Goal: Find specific page/section: Find specific page/section

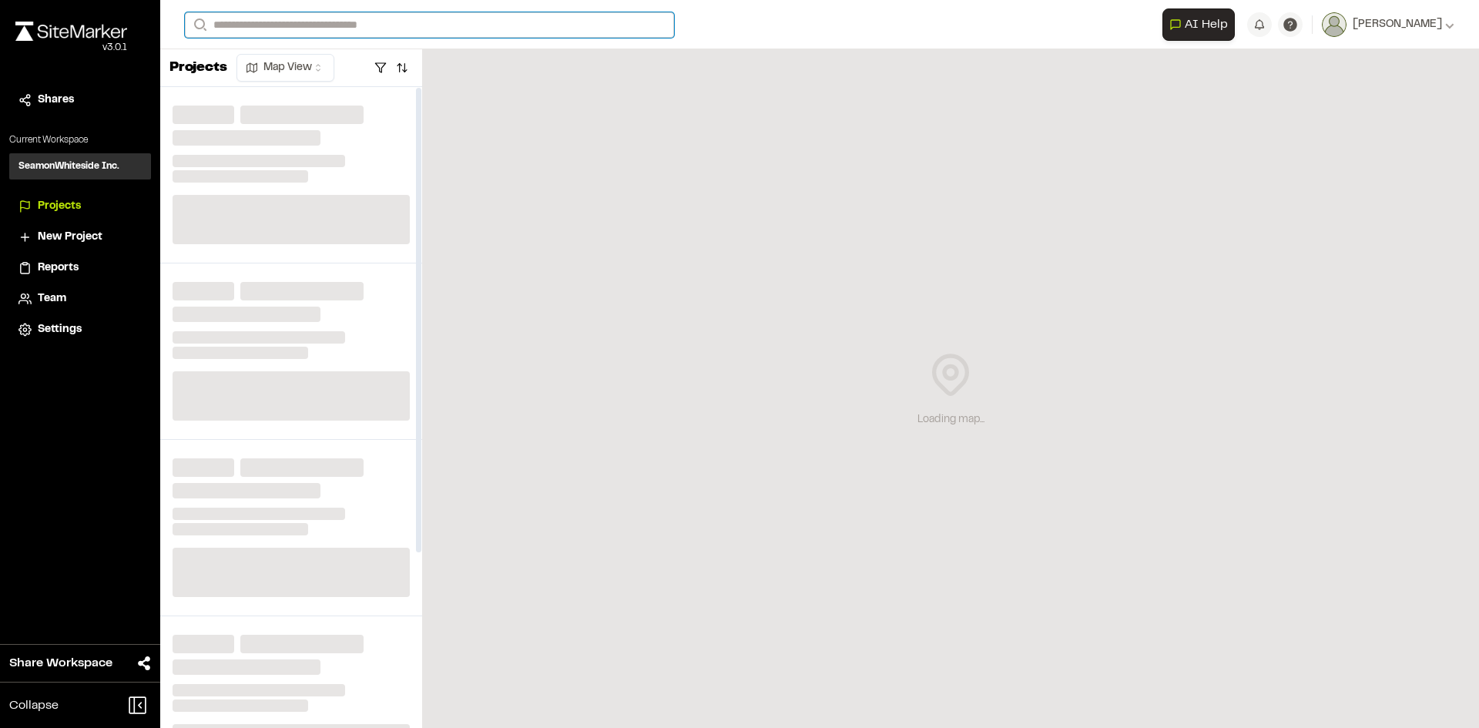
click at [358, 30] on input "Search" at bounding box center [429, 24] width 489 height 25
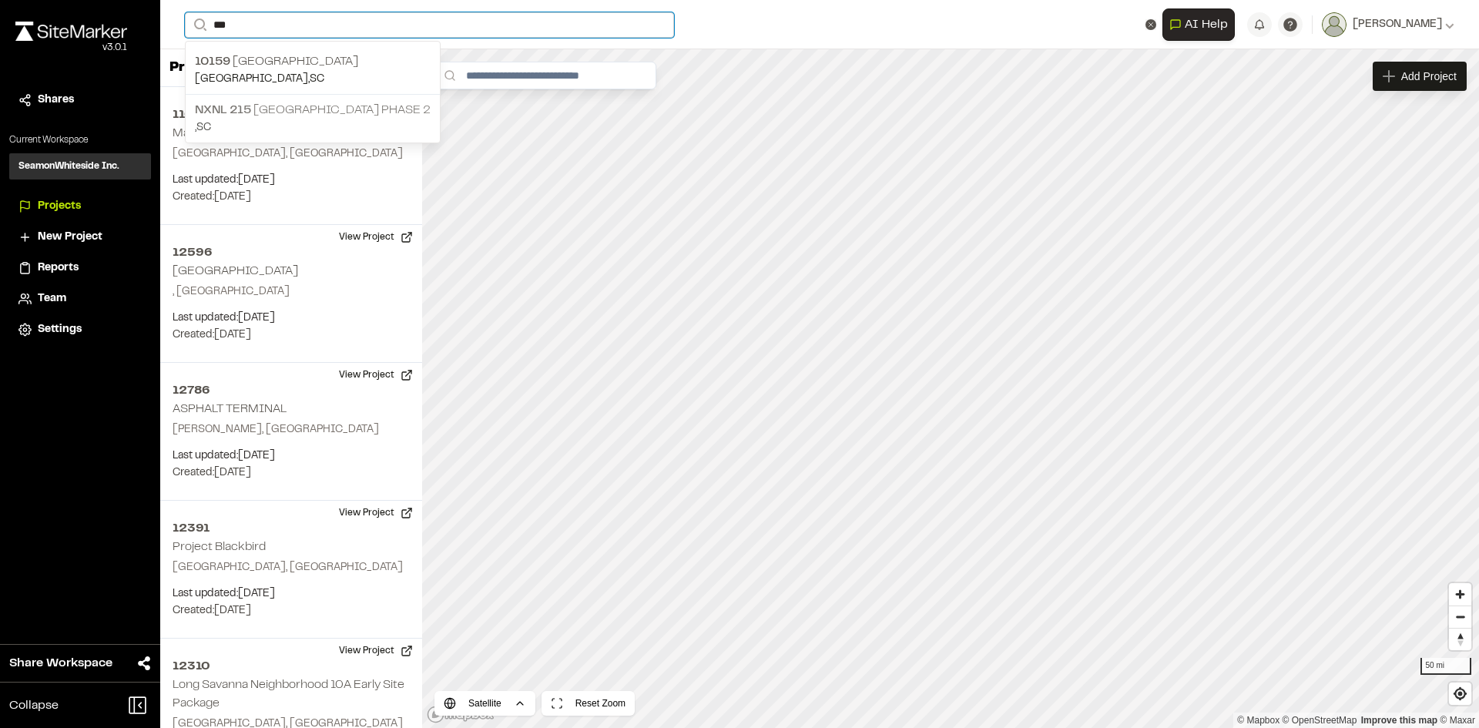
type input "***"
click at [249, 108] on span "NXNL 215" at bounding box center [223, 110] width 56 height 11
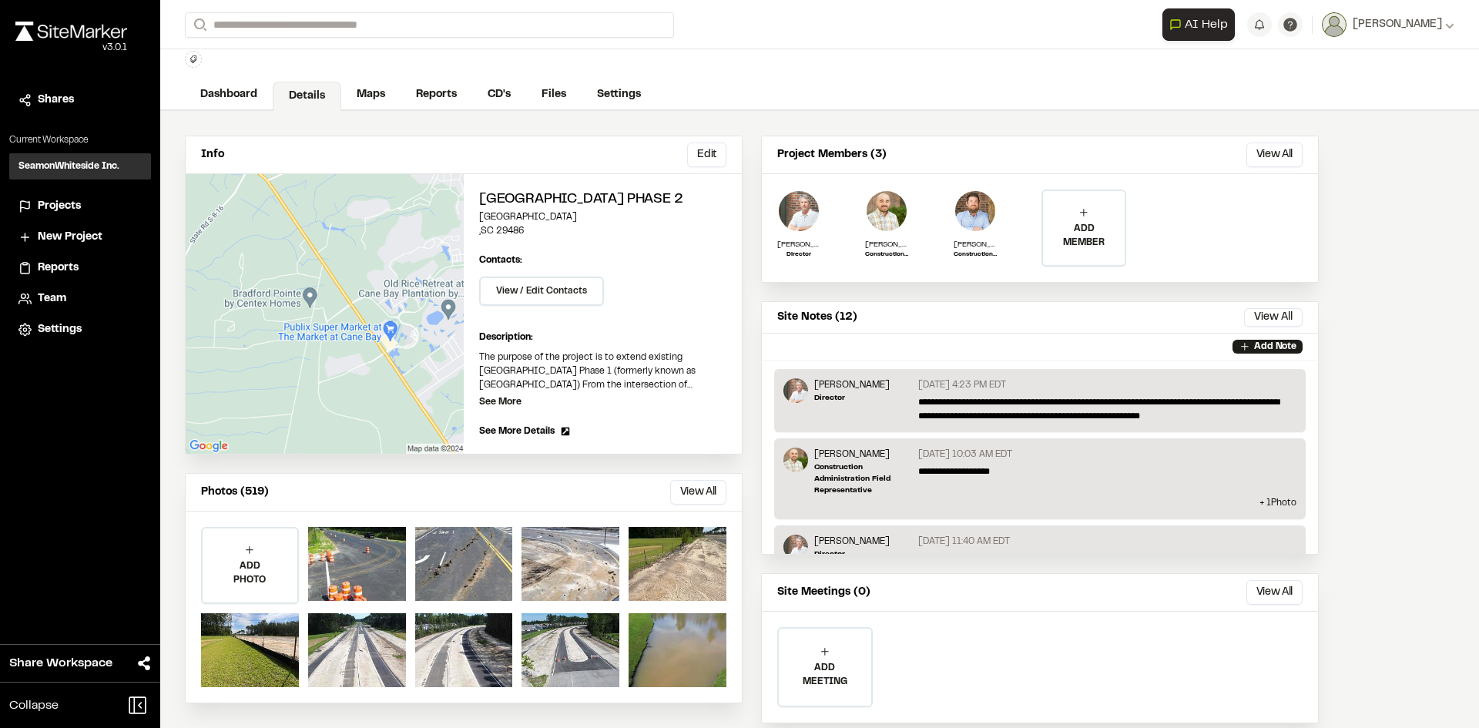
scroll to position [80, 0]
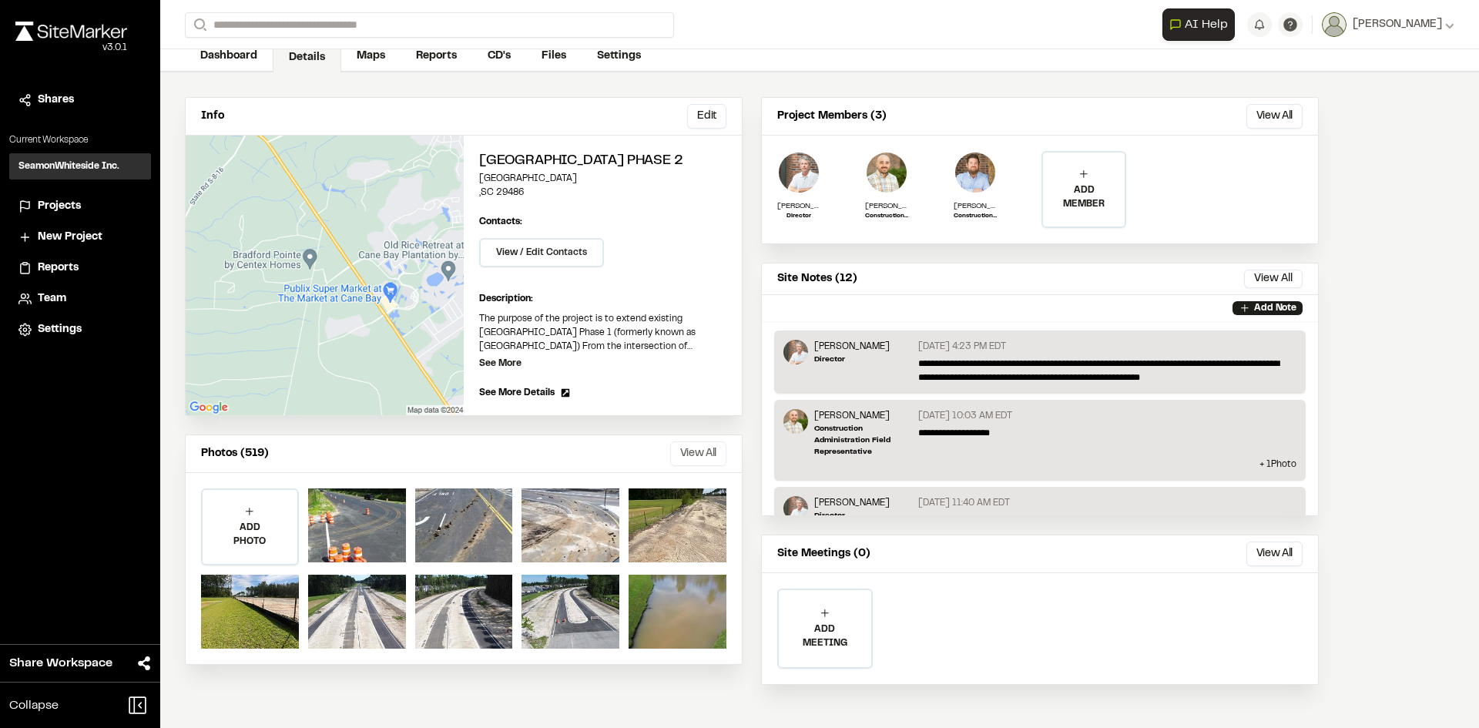
click at [685, 447] on button "View All" at bounding box center [698, 454] width 56 height 25
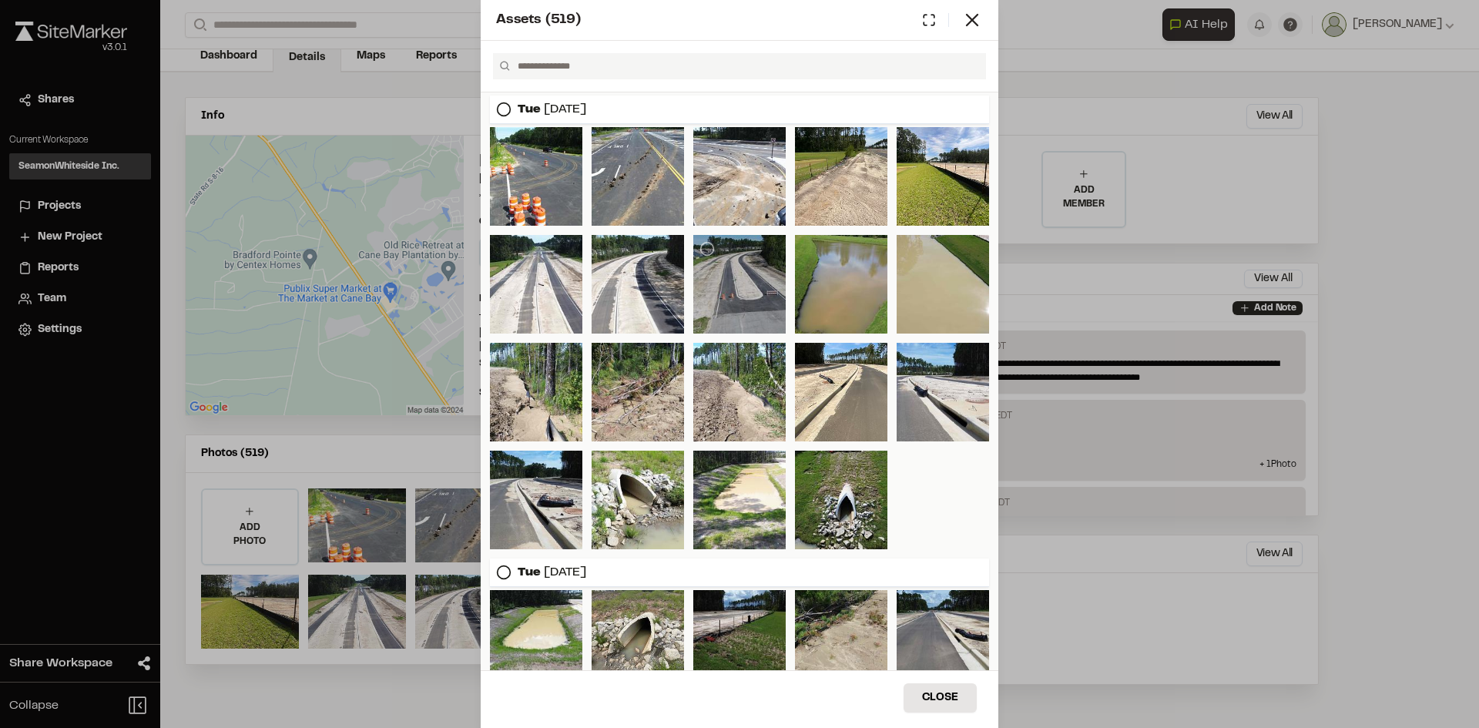
click at [726, 281] on div at bounding box center [739, 284] width 92 height 99
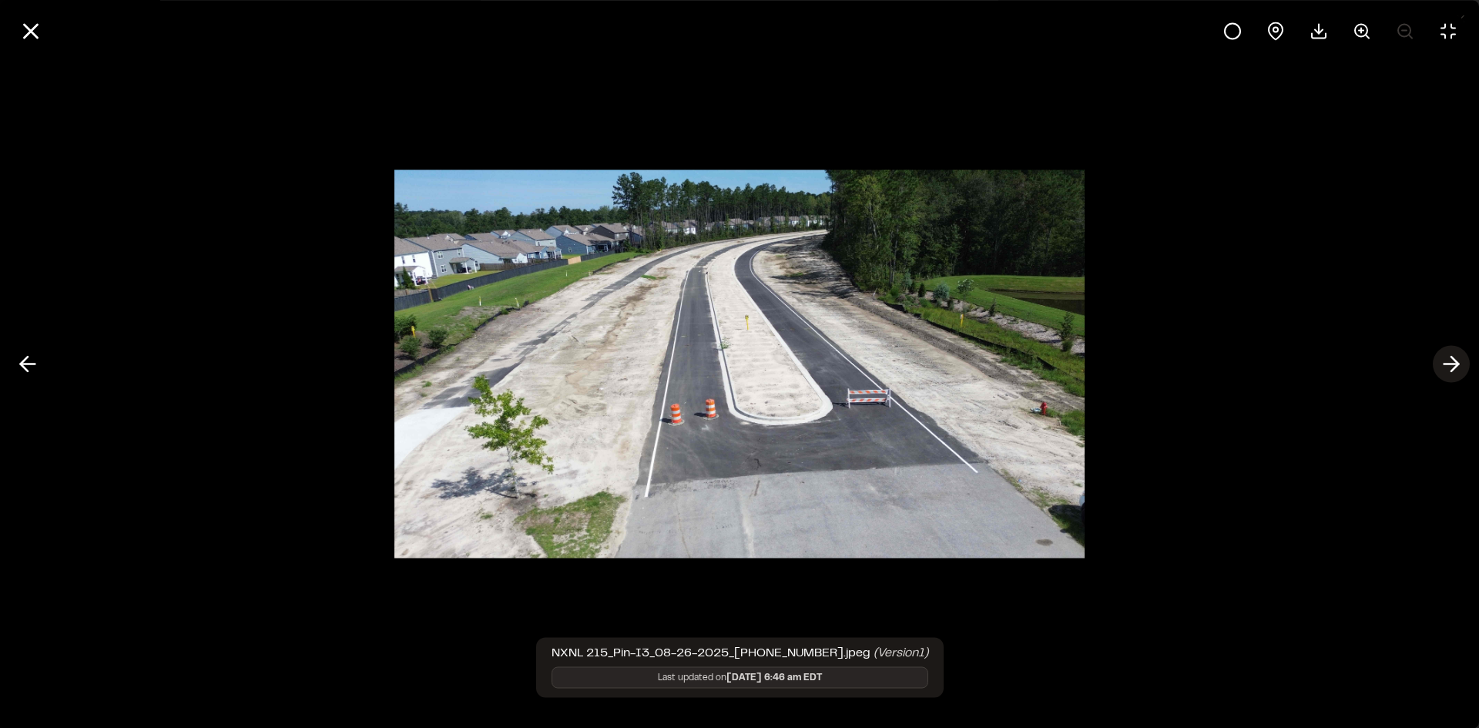
click at [1457, 371] on icon at bounding box center [1451, 364] width 25 height 26
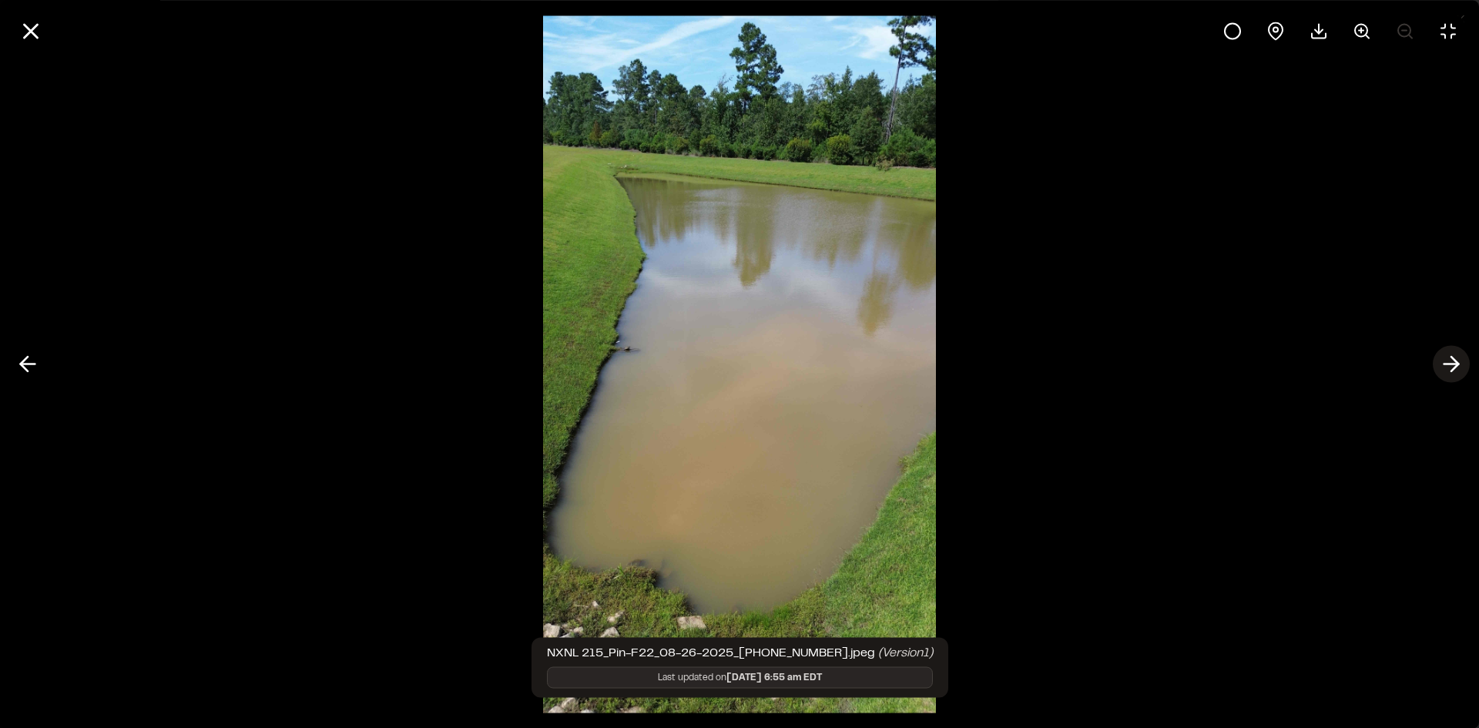
click at [1455, 371] on icon at bounding box center [1451, 364] width 25 height 26
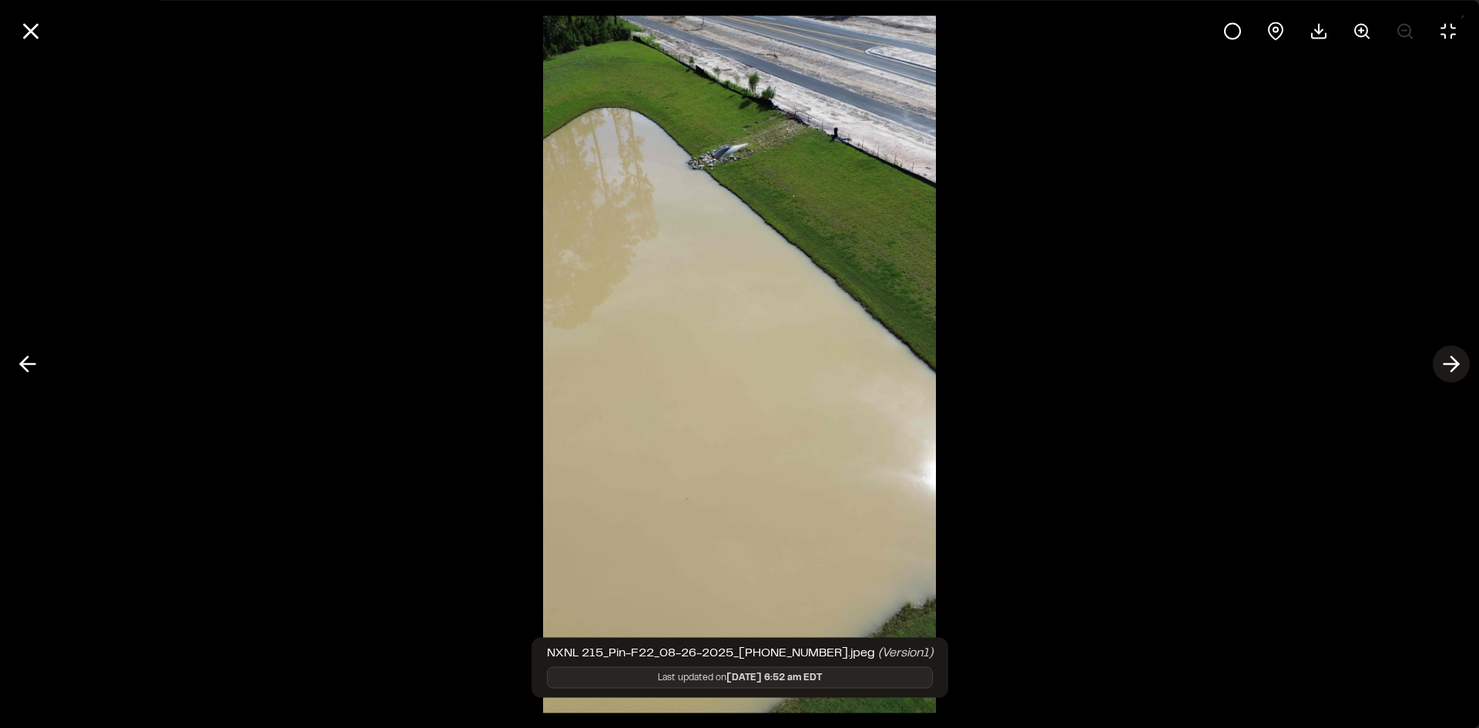
click at [1455, 371] on icon at bounding box center [1451, 364] width 25 height 26
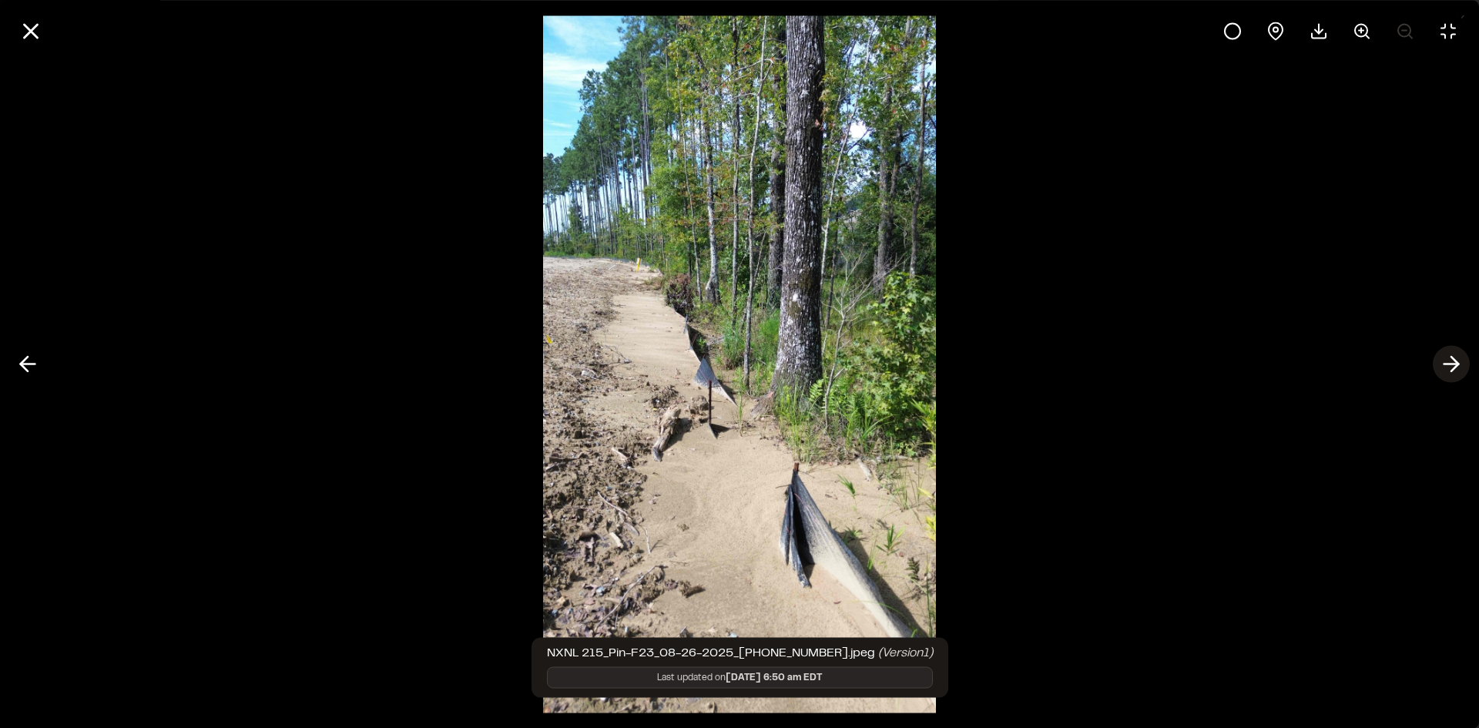
click at [1455, 371] on icon at bounding box center [1451, 364] width 25 height 26
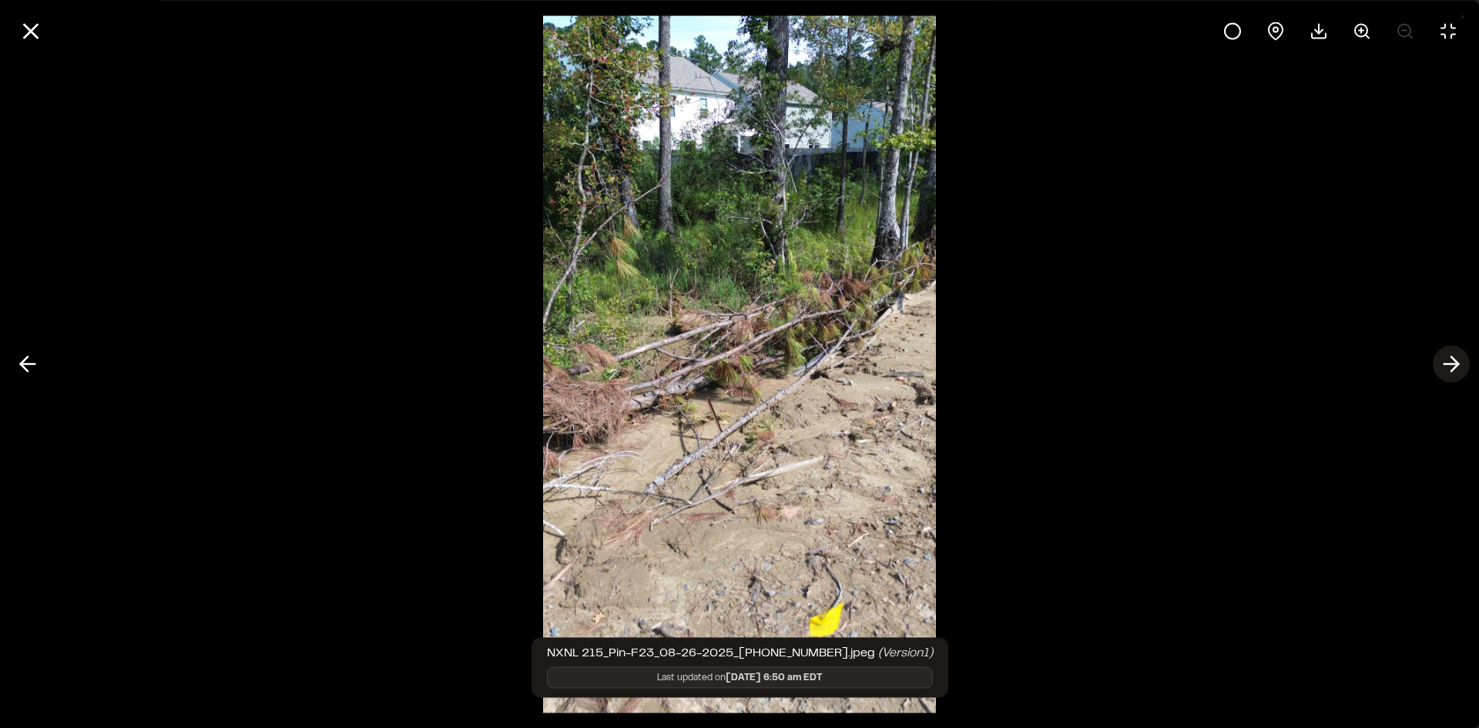
click at [1455, 371] on icon at bounding box center [1451, 364] width 25 height 26
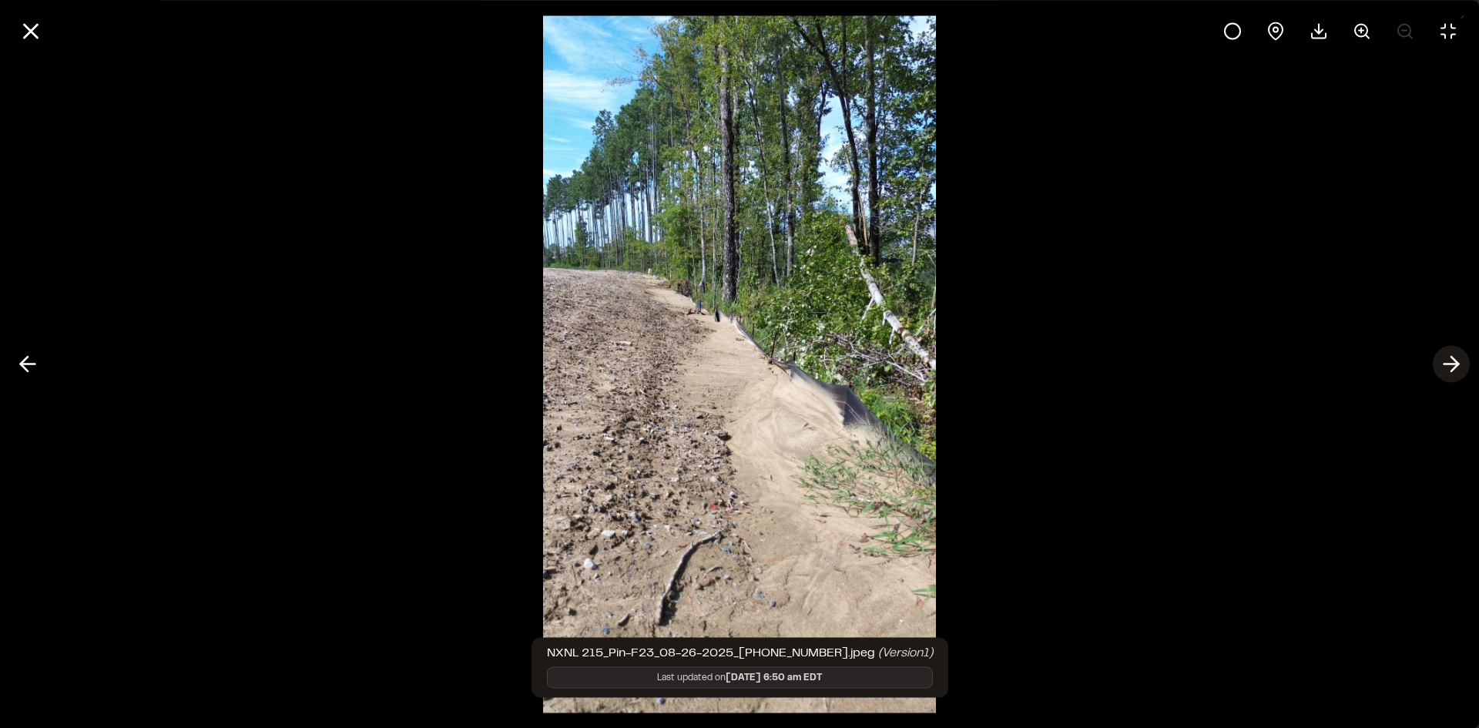
click at [1455, 371] on icon at bounding box center [1451, 364] width 25 height 26
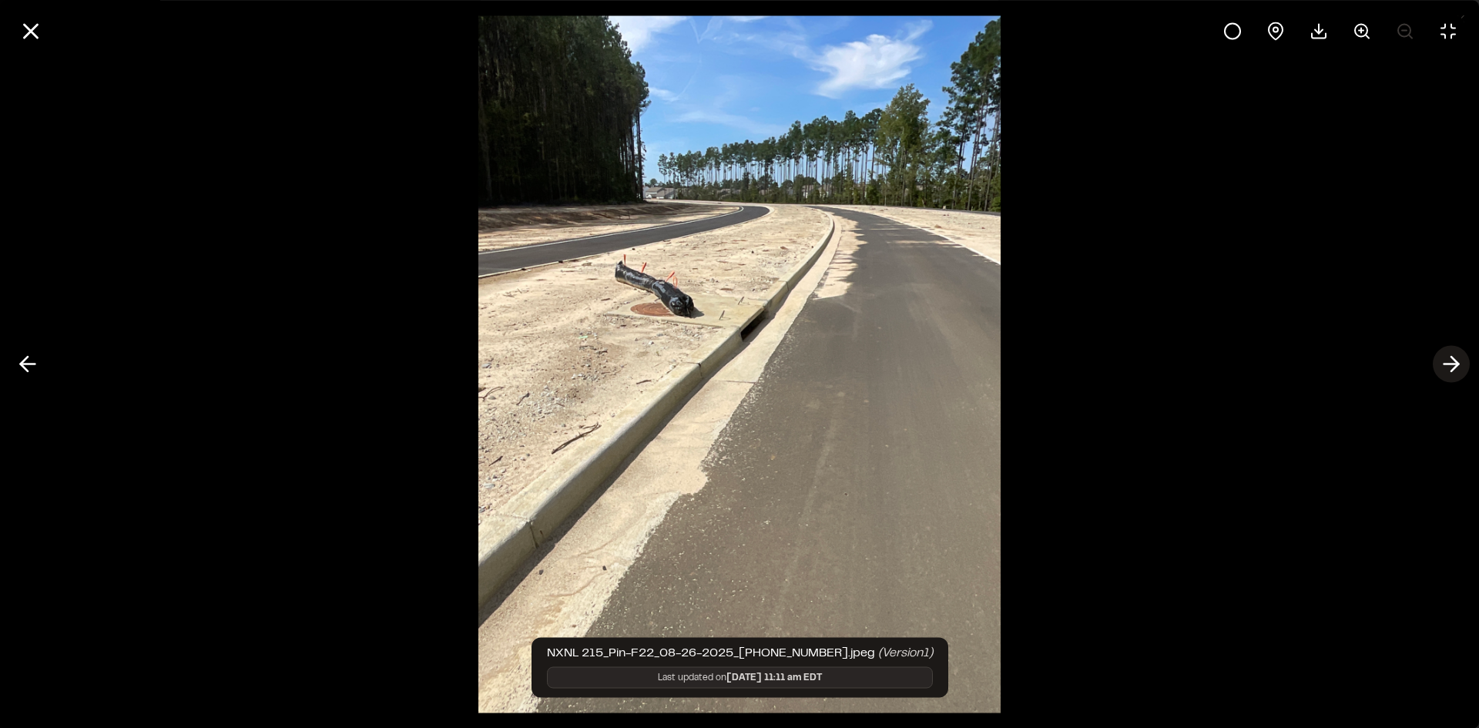
click at [1455, 371] on icon at bounding box center [1451, 364] width 25 height 26
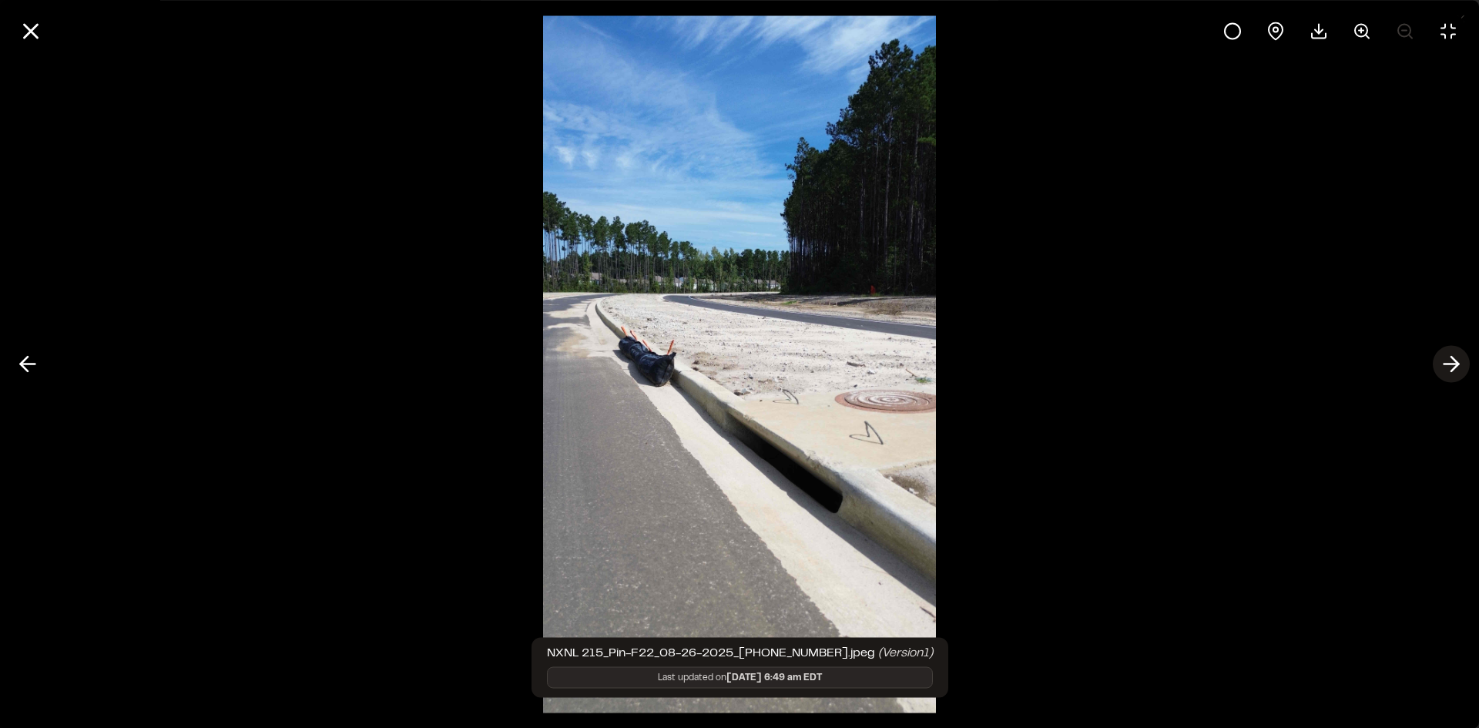
click at [1455, 371] on icon at bounding box center [1451, 364] width 25 height 26
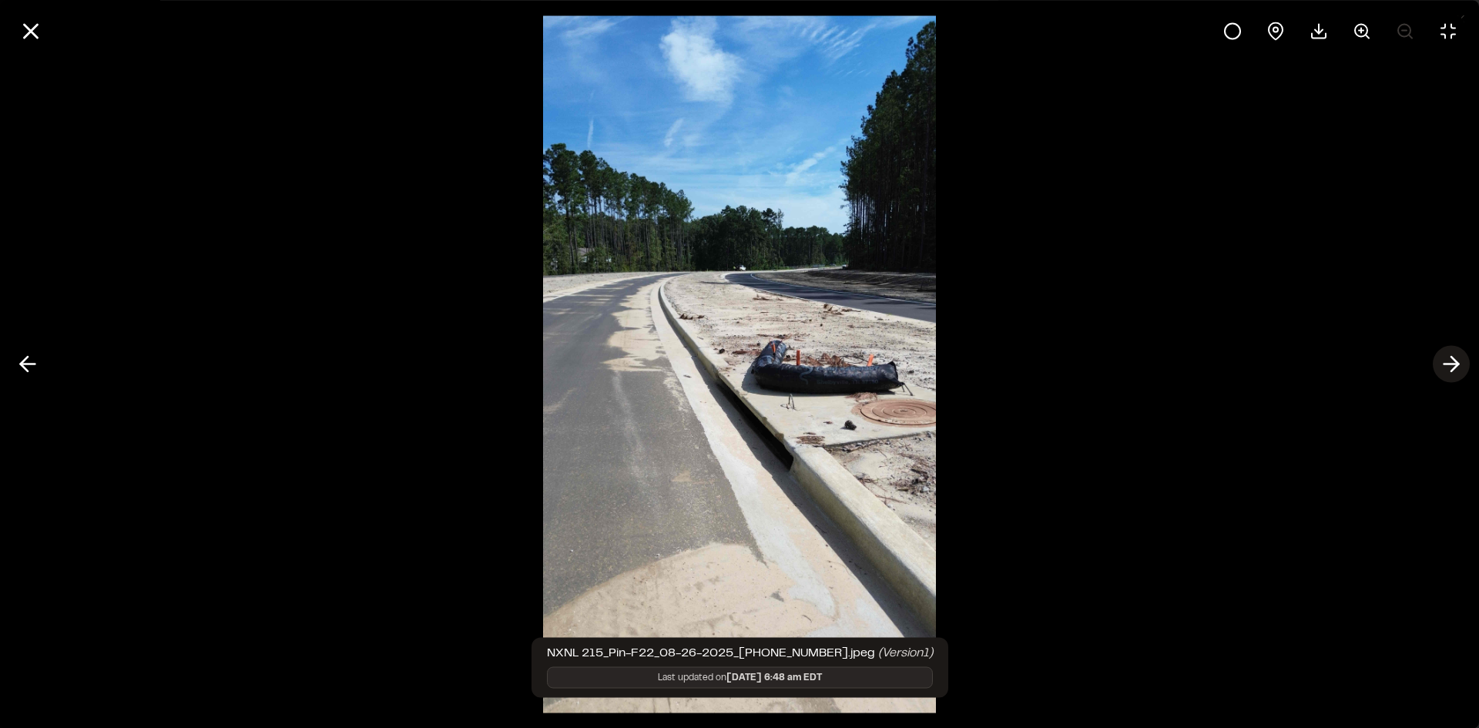
click at [1453, 364] on line at bounding box center [1452, 364] width 15 height 0
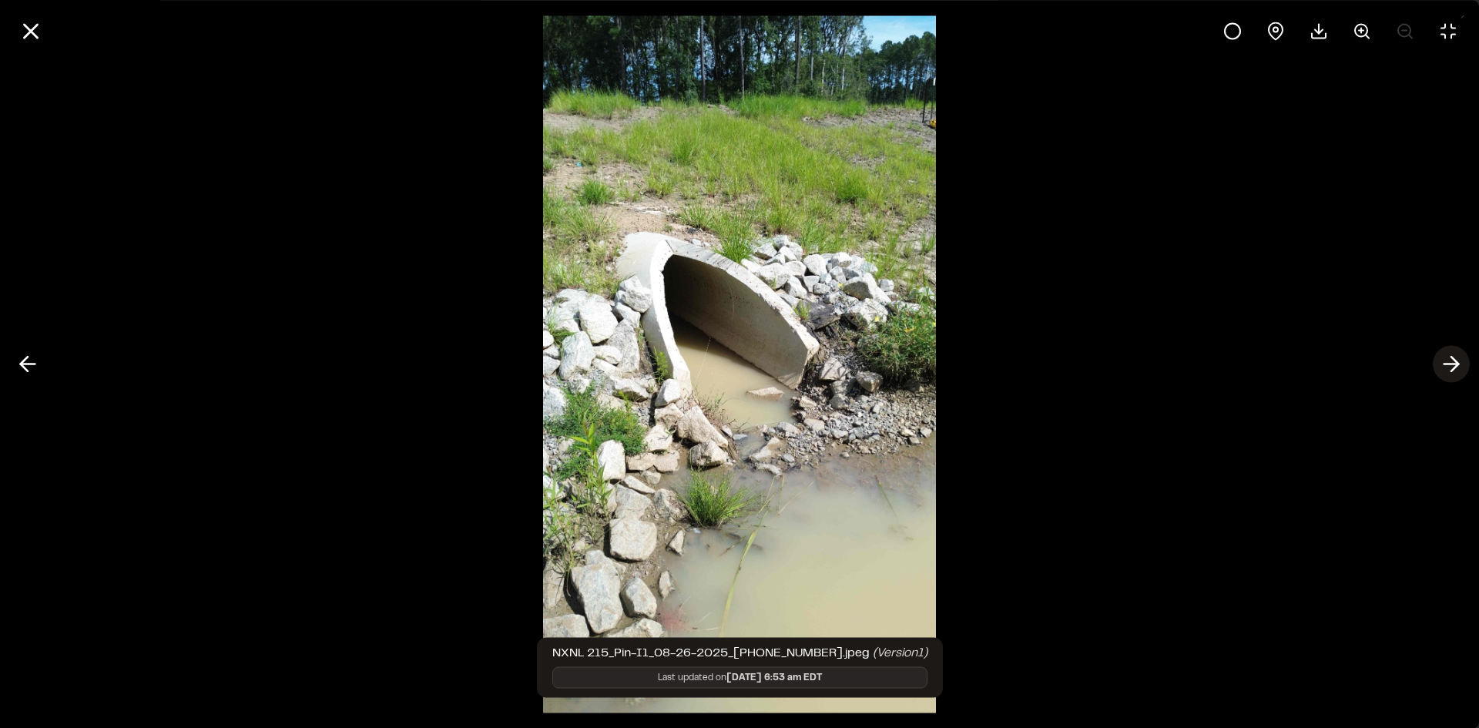
click at [1453, 364] on line at bounding box center [1452, 364] width 15 height 0
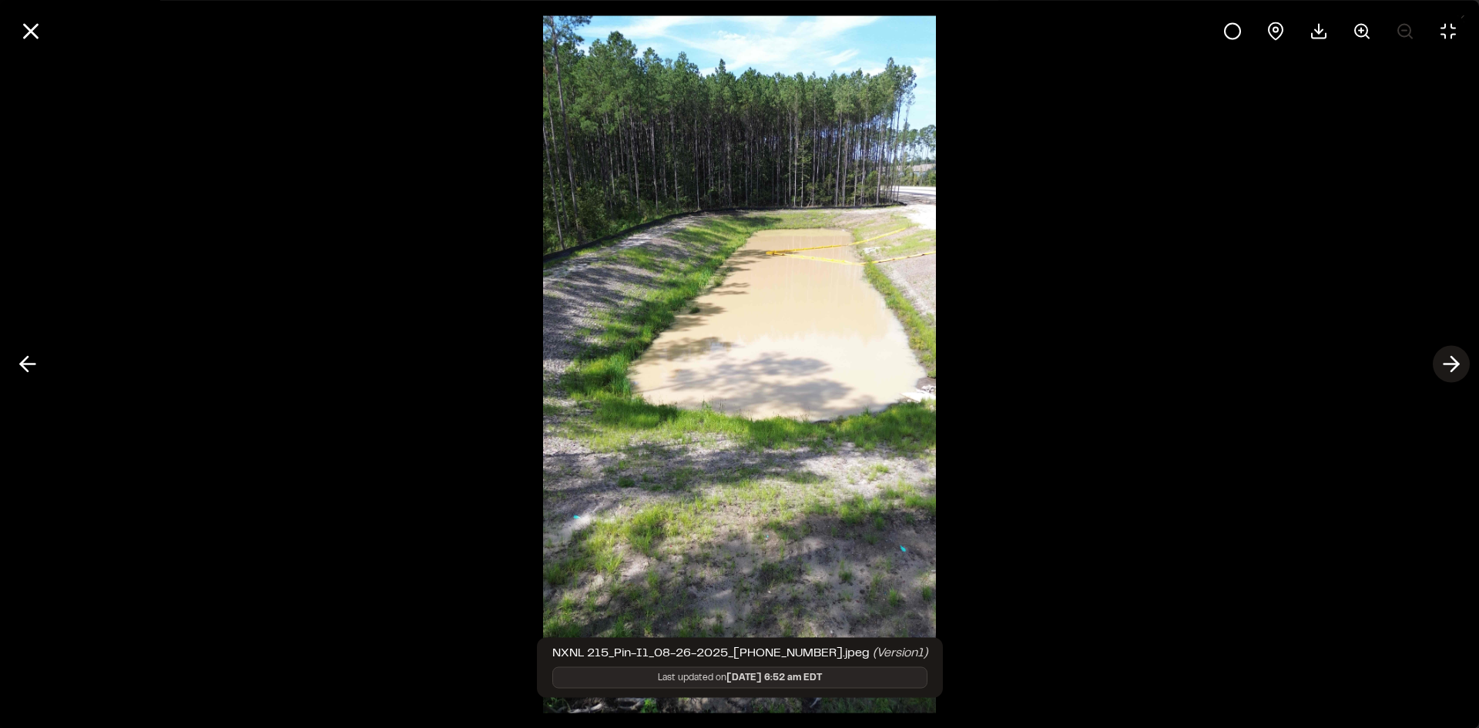
click at [1453, 365] on icon at bounding box center [1451, 364] width 25 height 26
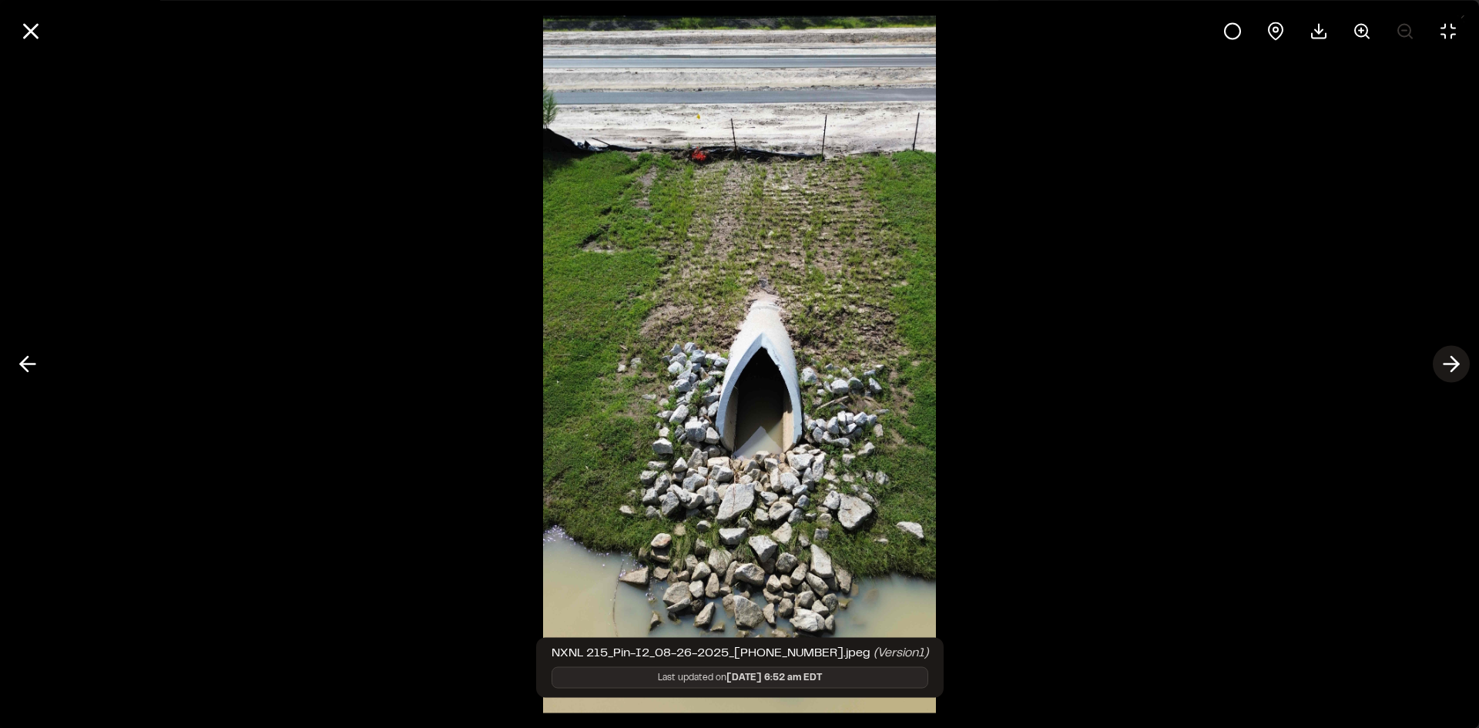
click at [1453, 365] on icon at bounding box center [1451, 364] width 25 height 26
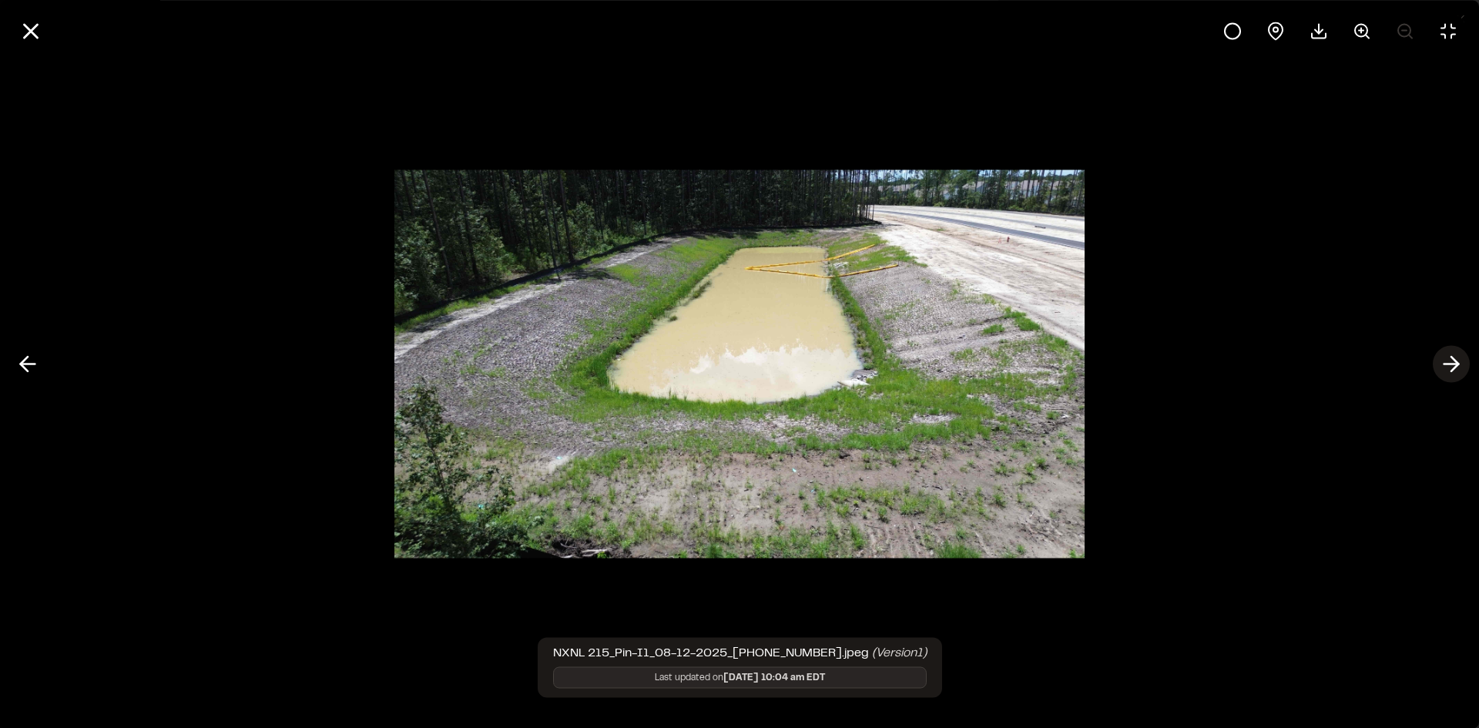
click at [1453, 365] on icon at bounding box center [1451, 364] width 25 height 26
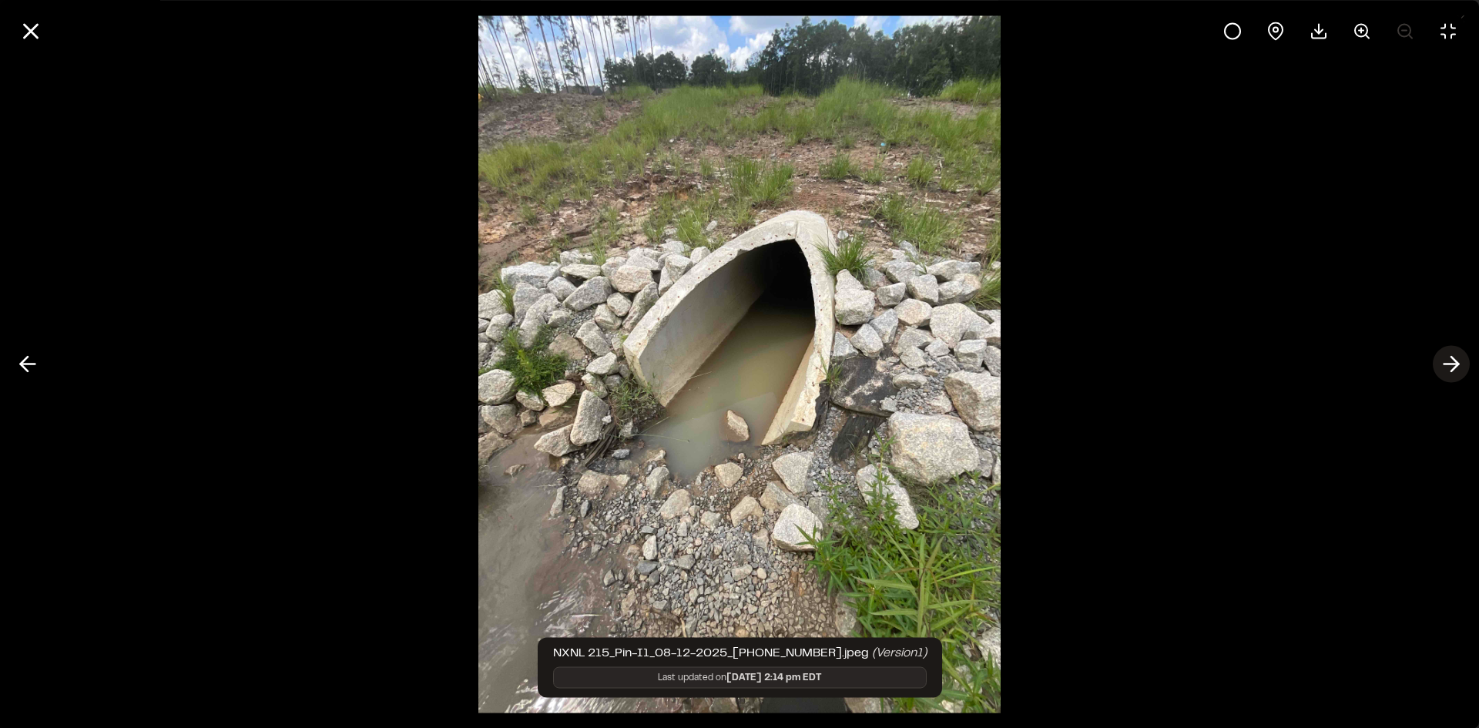
click at [1453, 365] on icon at bounding box center [1451, 364] width 25 height 26
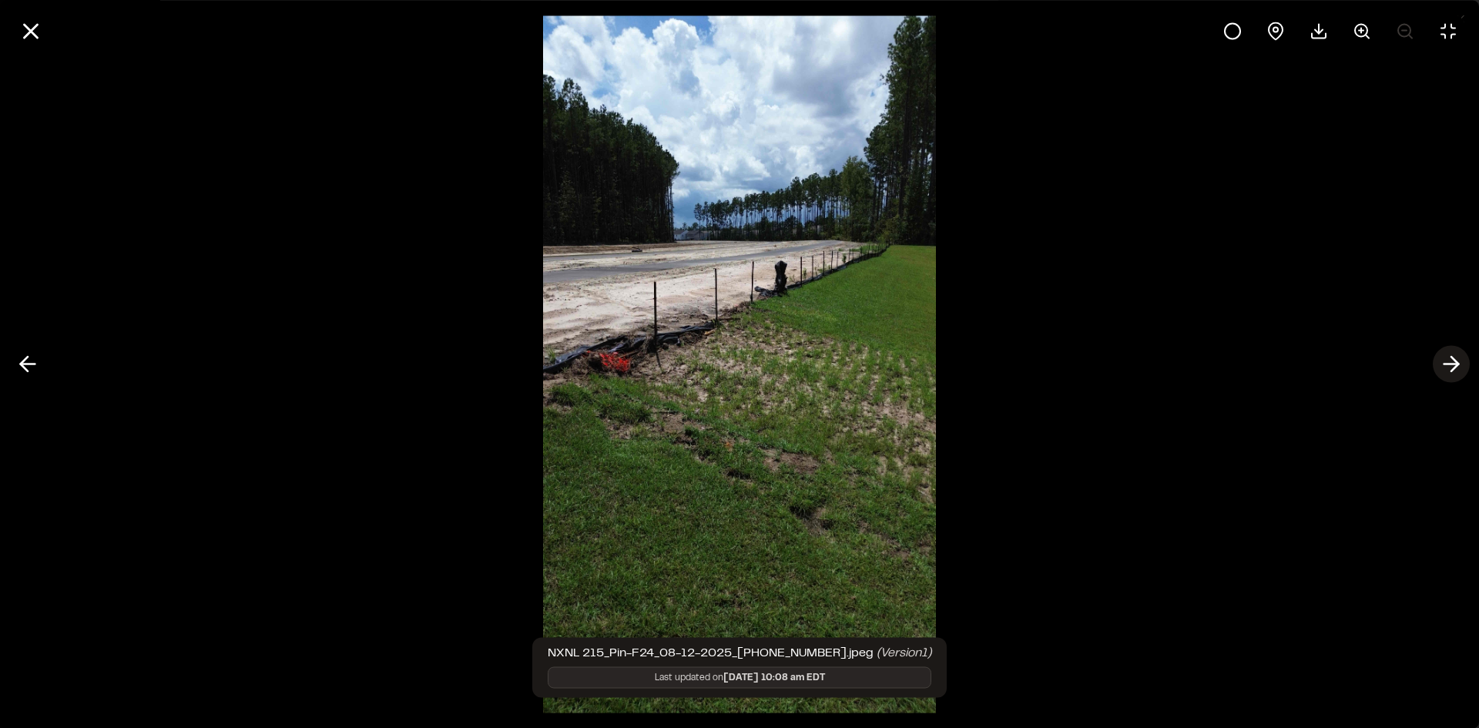
click at [1453, 365] on icon at bounding box center [1451, 364] width 25 height 26
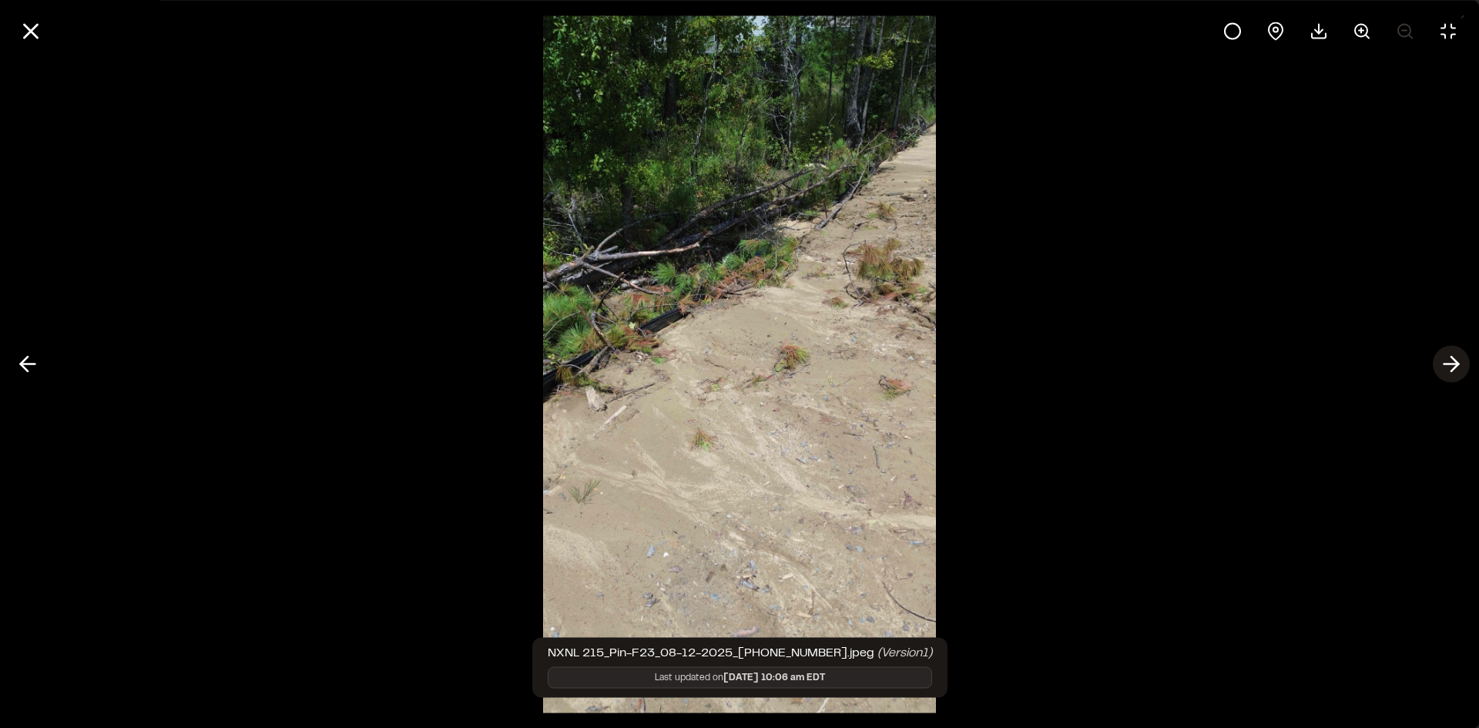
click at [1453, 365] on icon at bounding box center [1451, 364] width 25 height 26
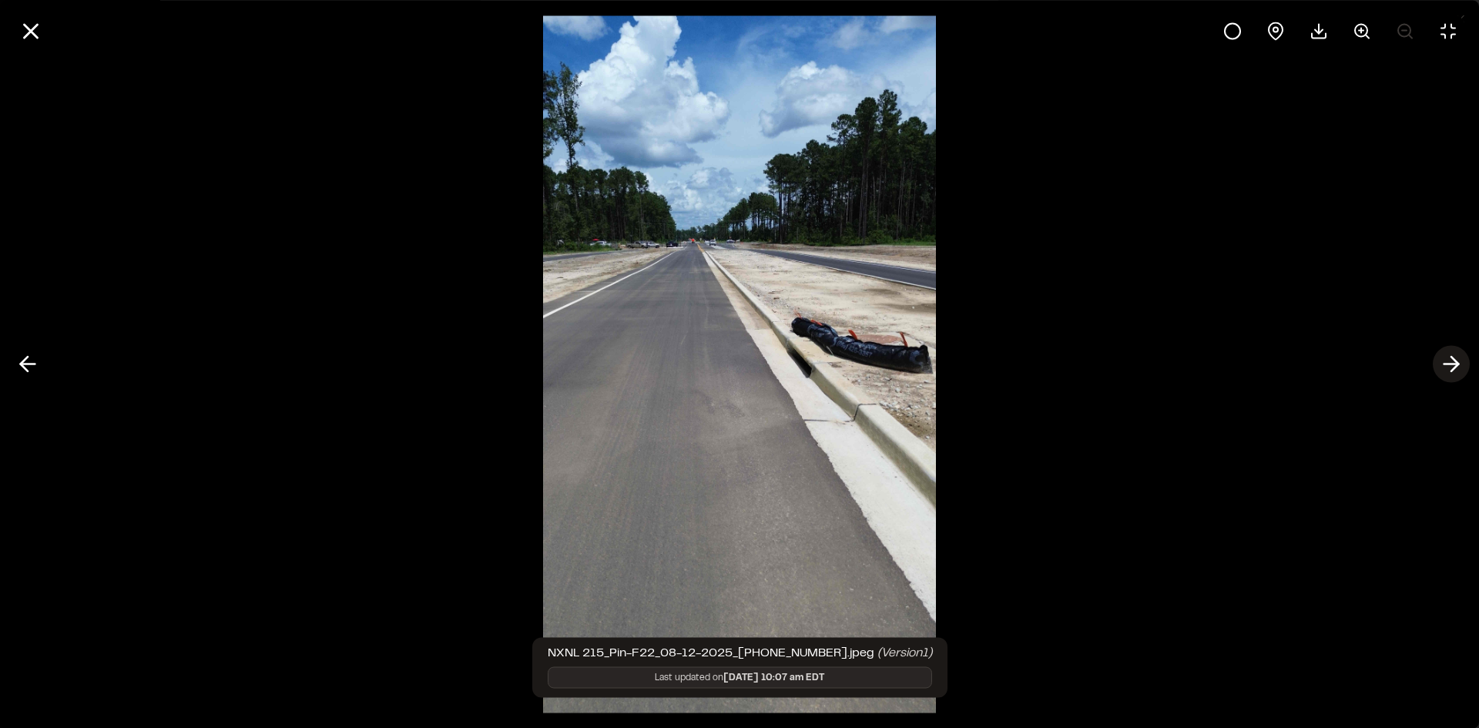
click at [1453, 365] on icon at bounding box center [1451, 364] width 25 height 26
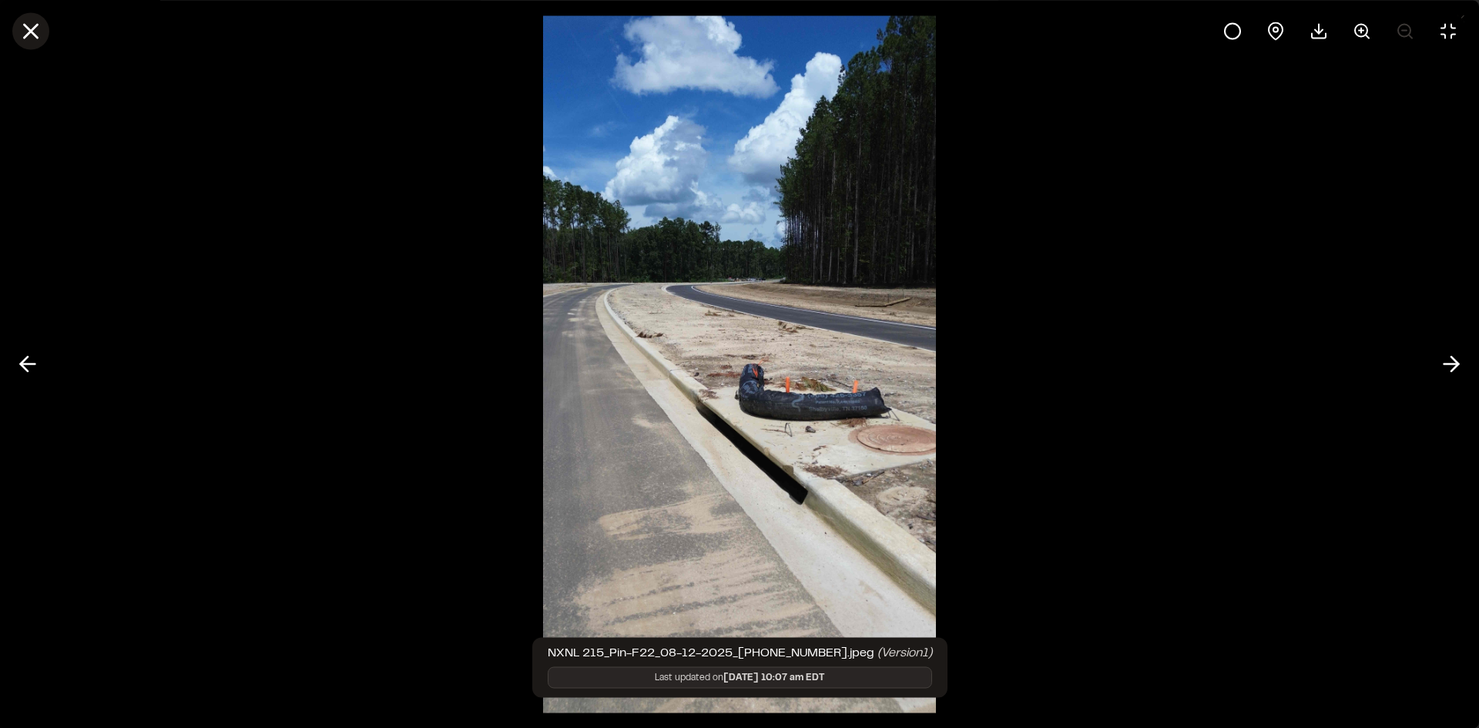
click at [37, 34] on icon at bounding box center [31, 31] width 26 height 26
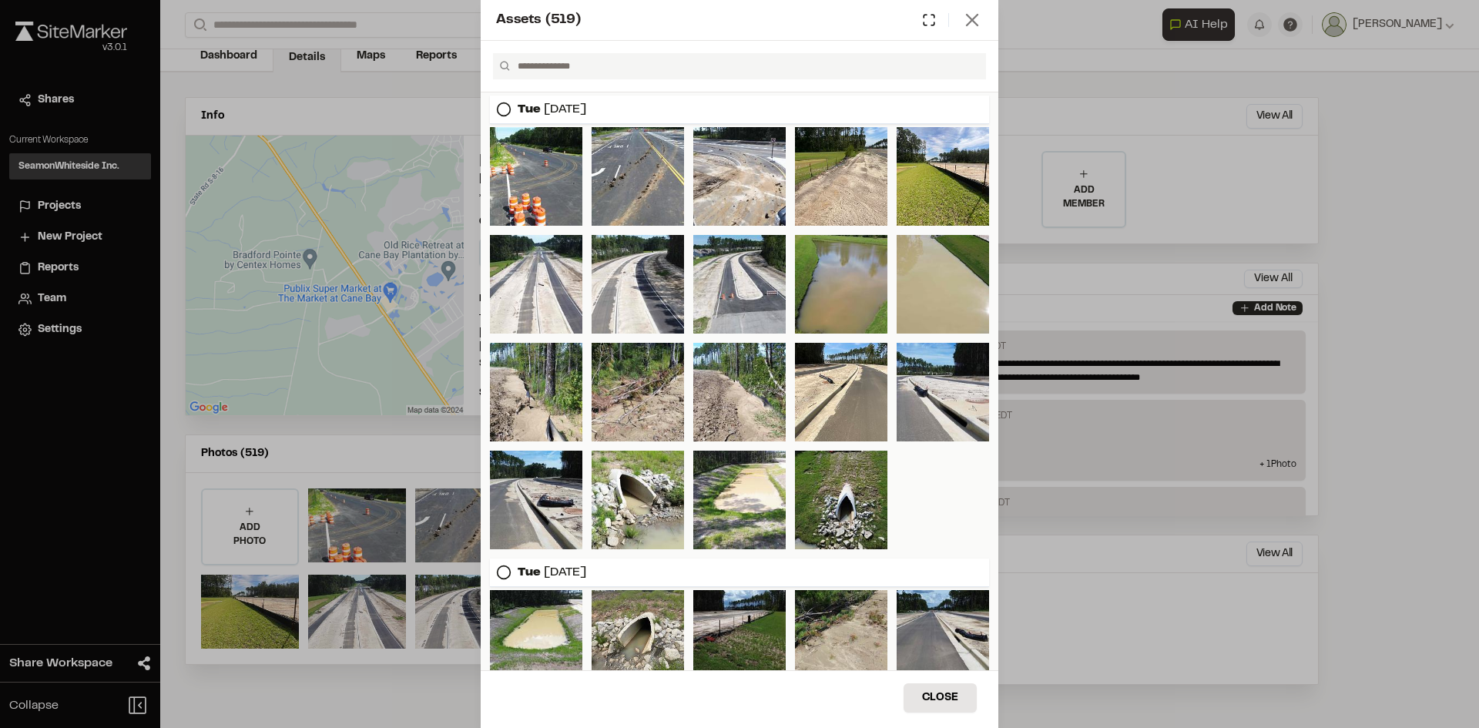
click at [973, 13] on icon at bounding box center [973, 20] width 22 height 22
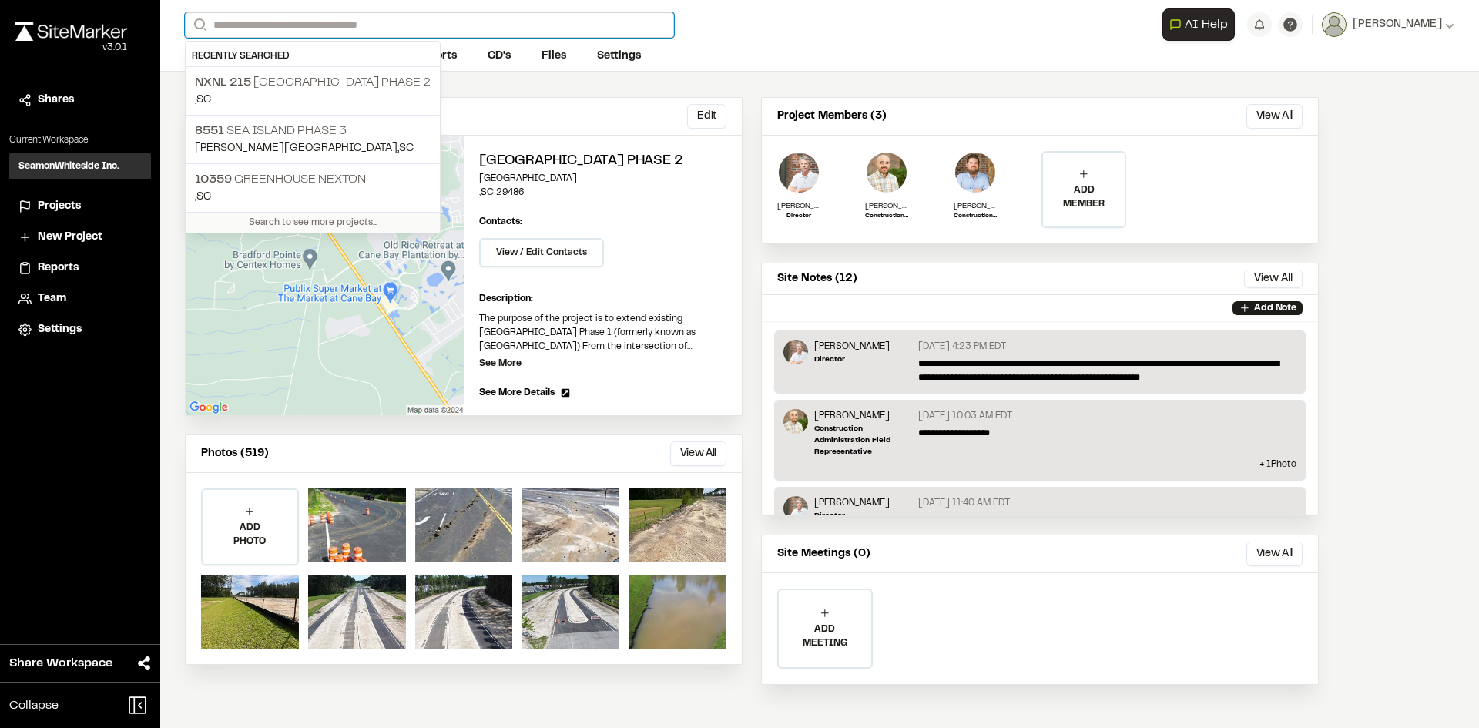
click at [361, 25] on input "Search" at bounding box center [429, 24] width 489 height 25
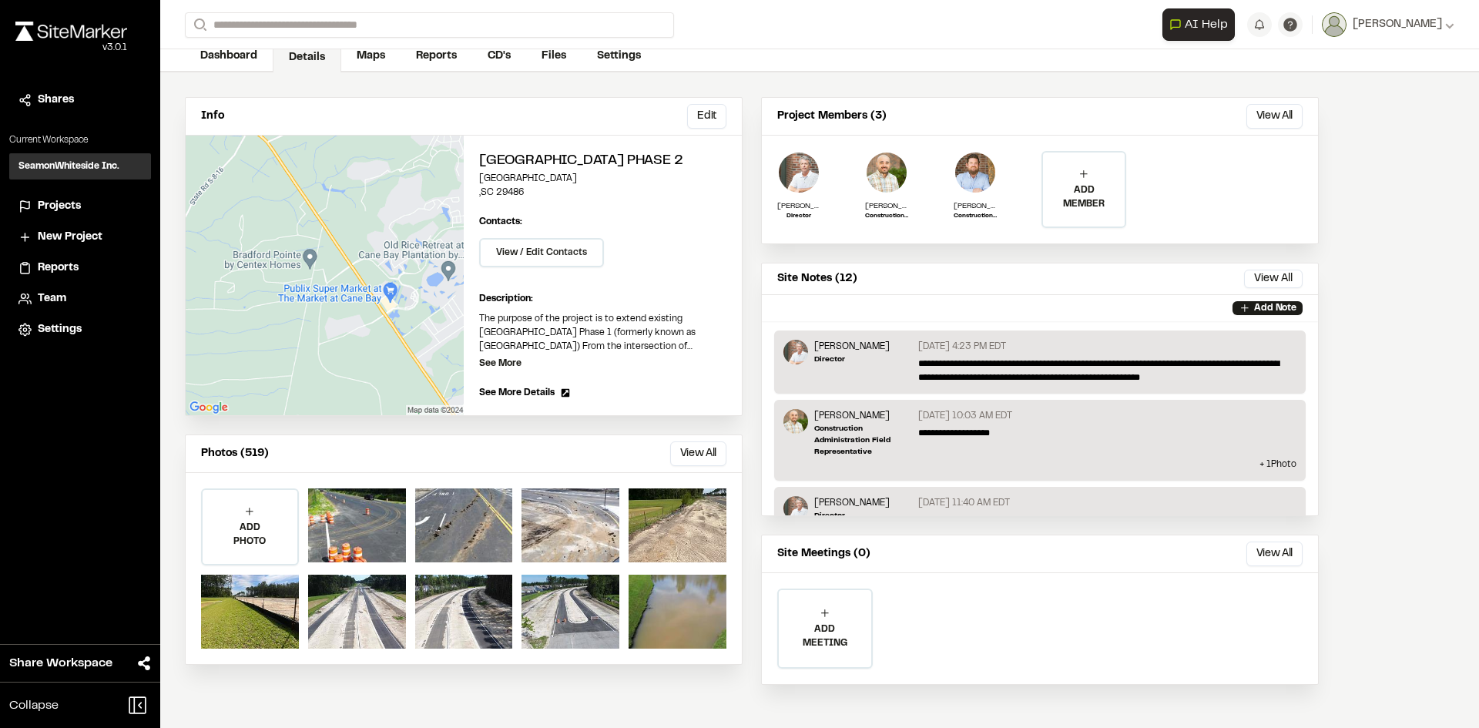
click at [267, 183] on p "10359 Greenhouse Nexton" at bounding box center [313, 179] width 236 height 18
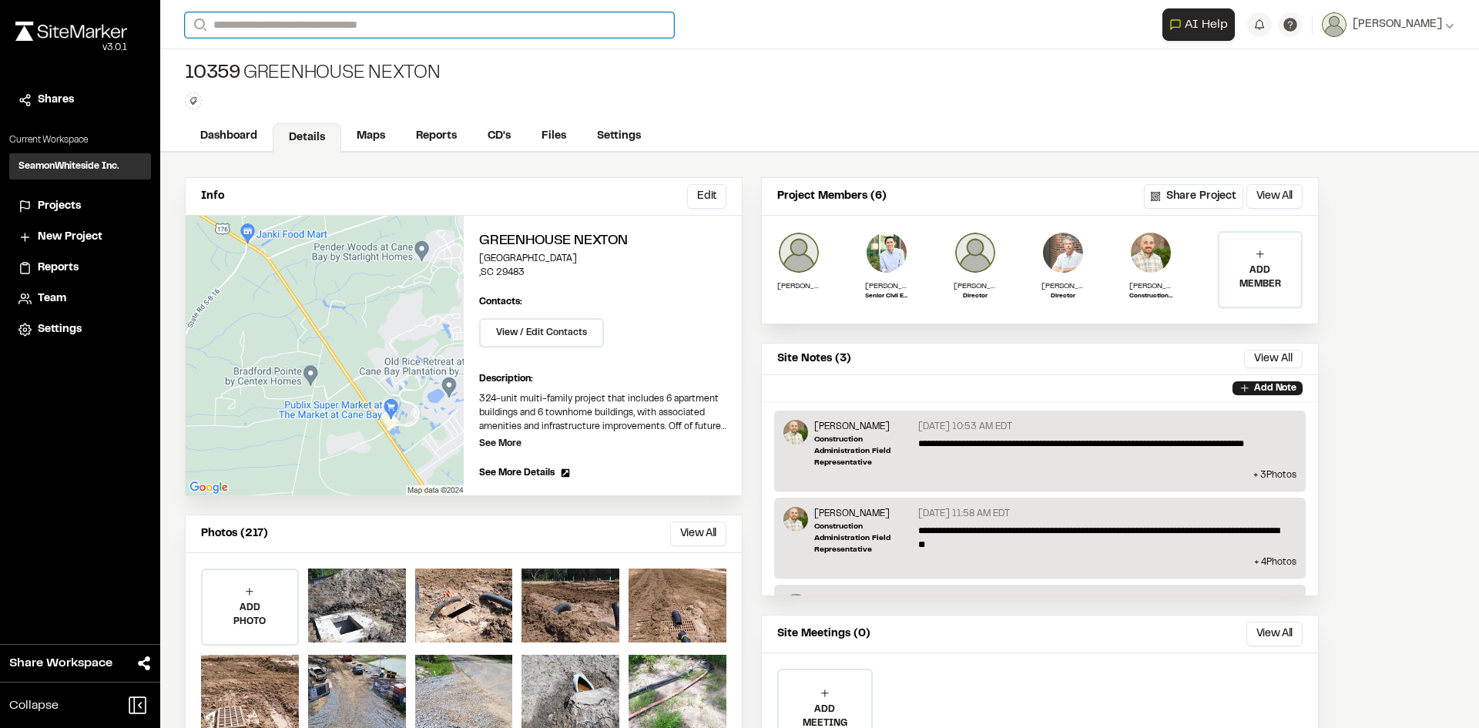
click at [294, 24] on input "Search" at bounding box center [429, 24] width 489 height 25
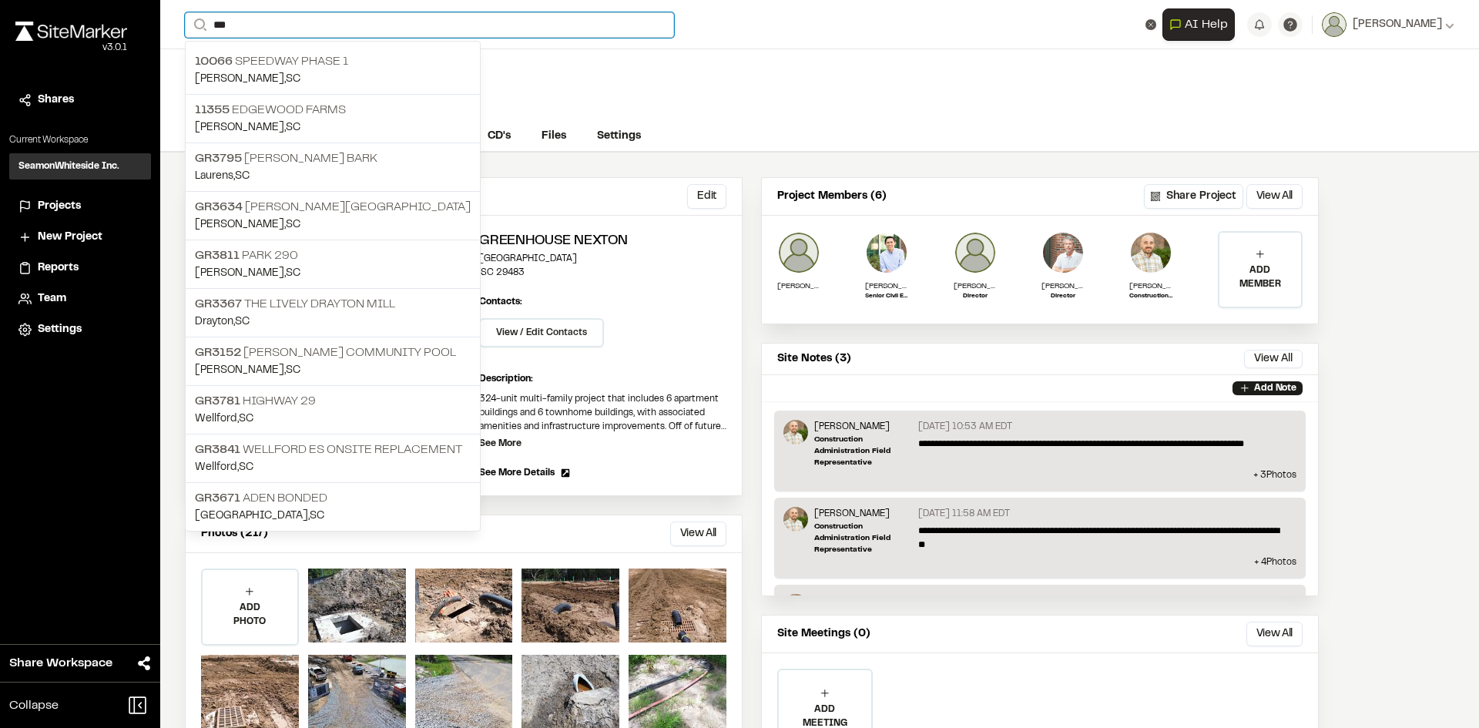
drag, startPoint x: 280, startPoint y: 23, endPoint x: 178, endPoint y: 23, distance: 101.7
click at [178, 23] on div "Open sidebar Search *** [STREET_ADDRESS][GEOGRAPHIC_DATA][STREET_ADDRESS][GEOGR…" at bounding box center [819, 24] width 1319 height 49
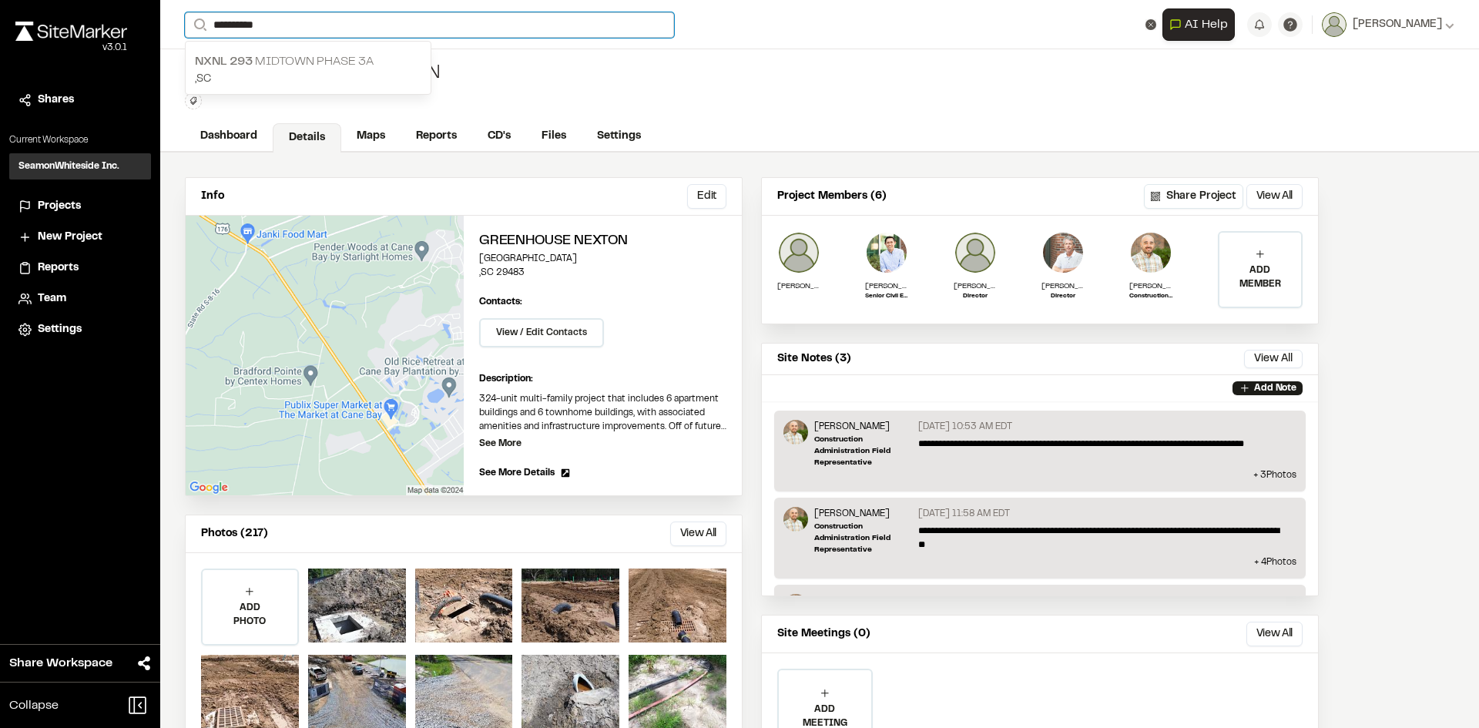
type input "**********"
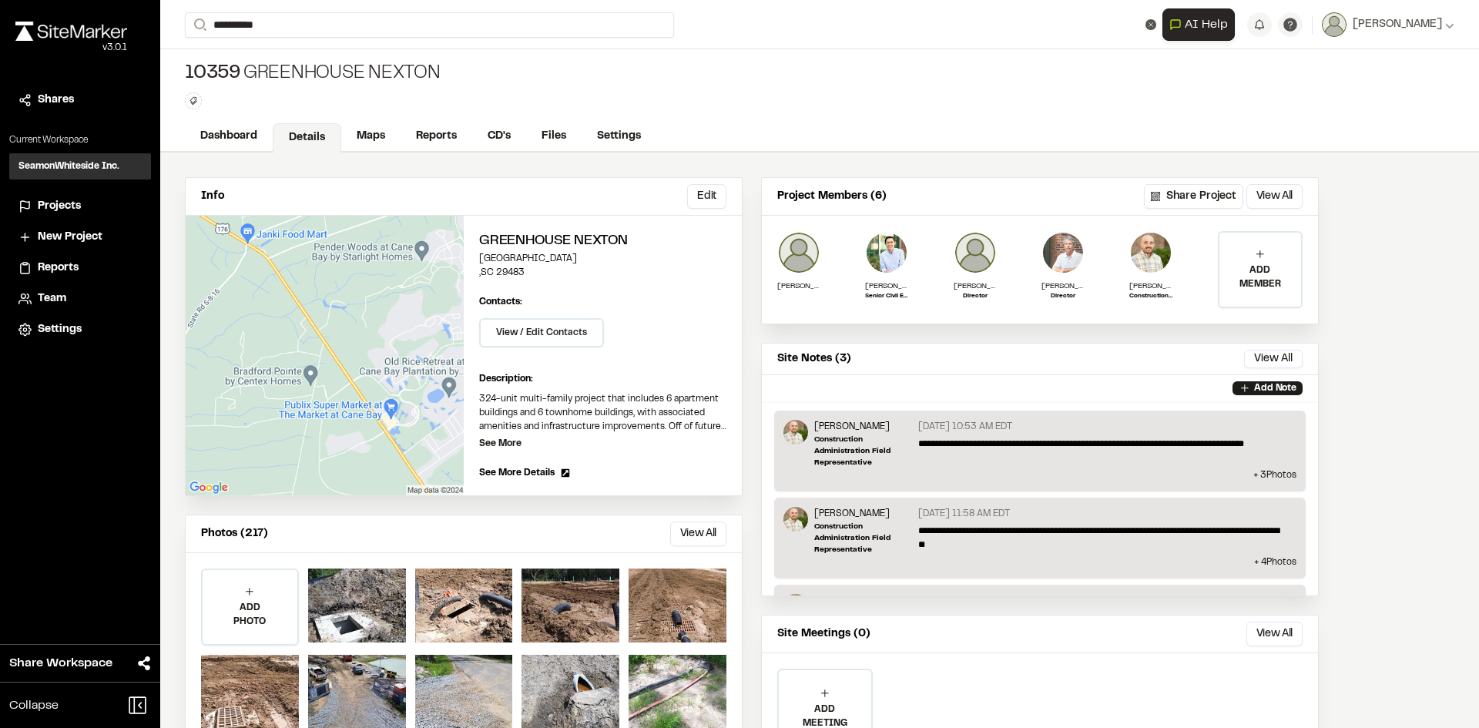
click at [292, 69] on p "NXNL [STREET_ADDRESS]" at bounding box center [308, 61] width 227 height 18
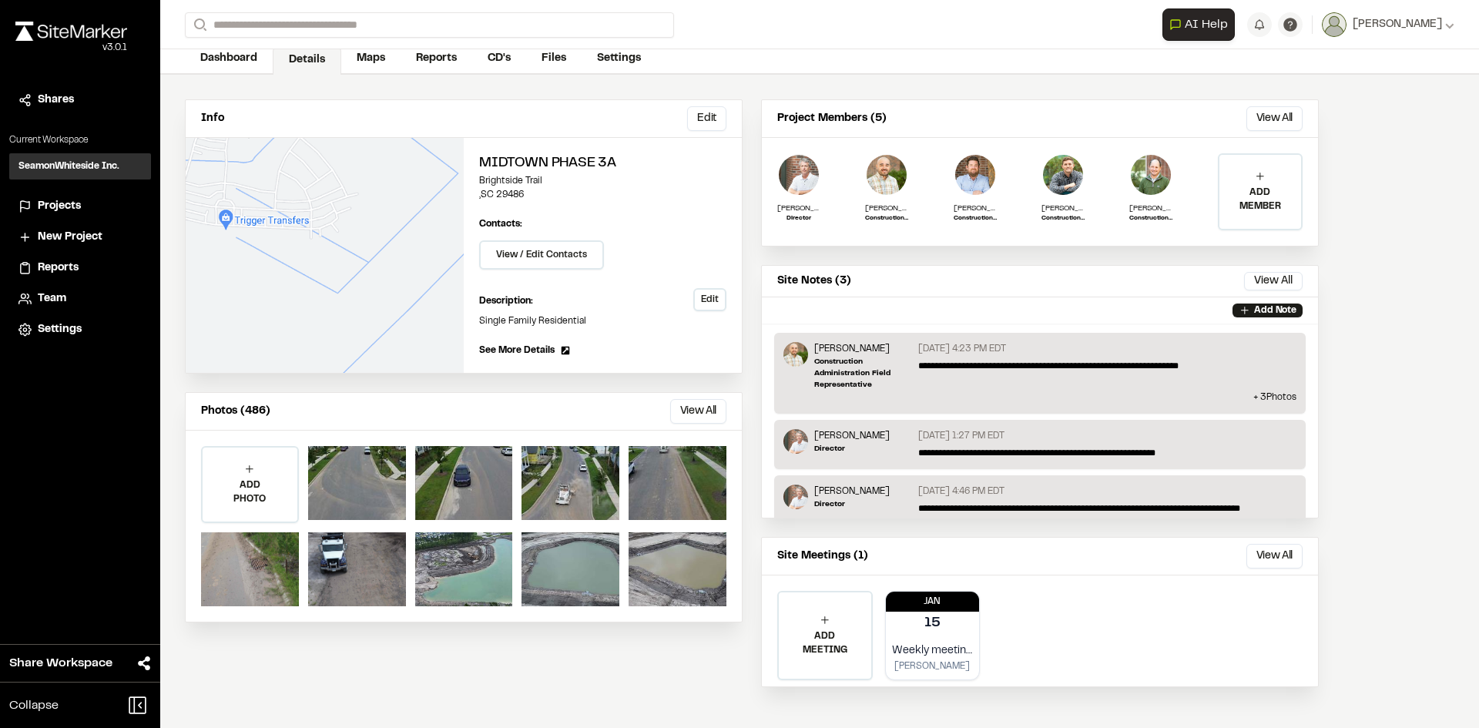
scroll to position [80, 0]
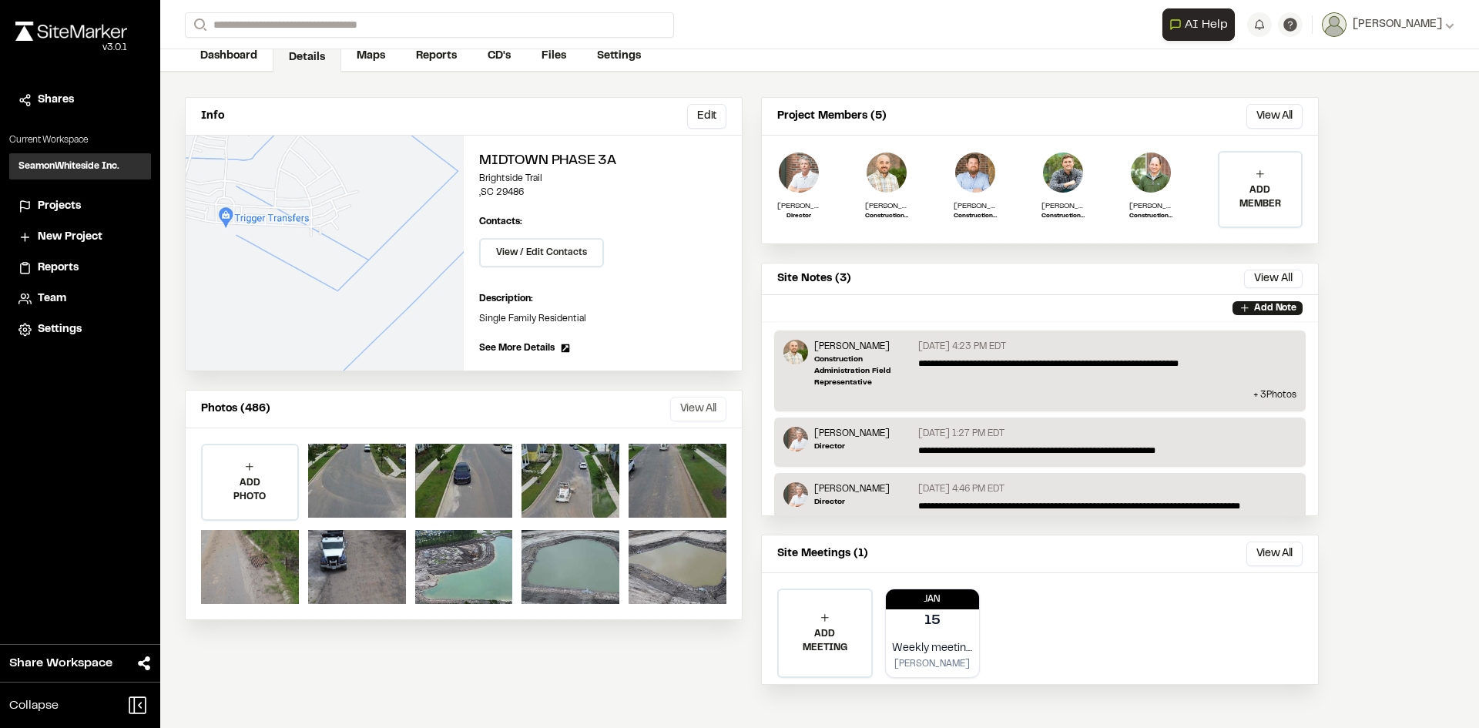
click at [691, 406] on button "View All" at bounding box center [698, 409] width 56 height 25
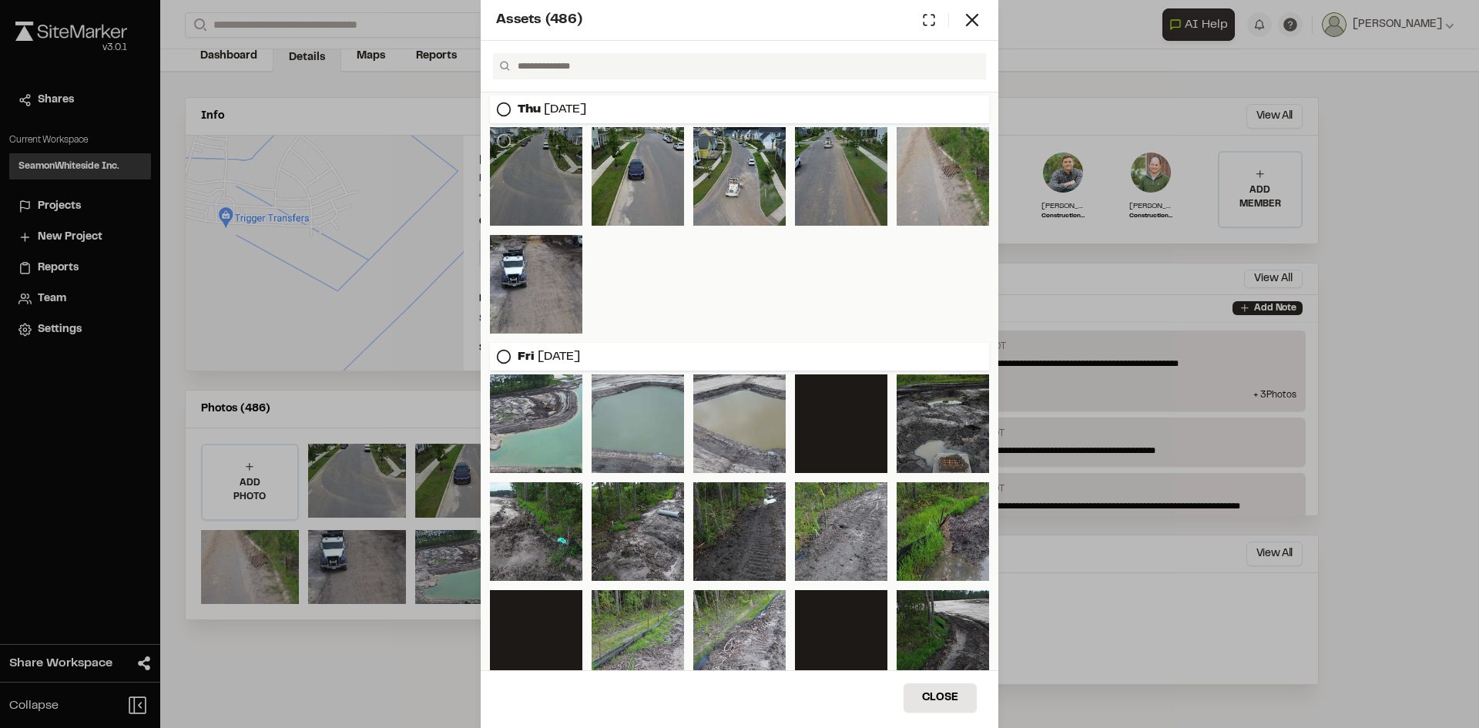
click at [562, 180] on div at bounding box center [536, 176] width 92 height 99
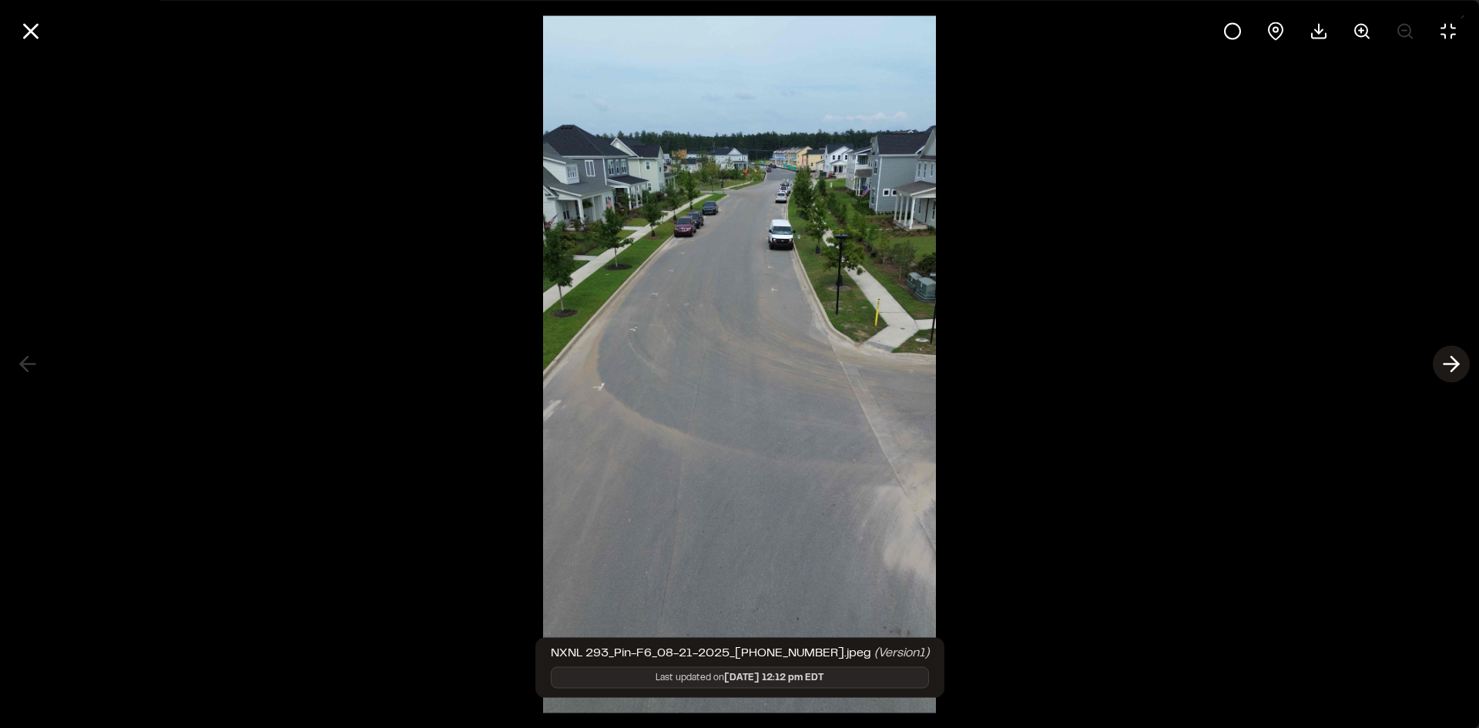
click at [1457, 364] on polyline at bounding box center [1455, 364] width 7 height 15
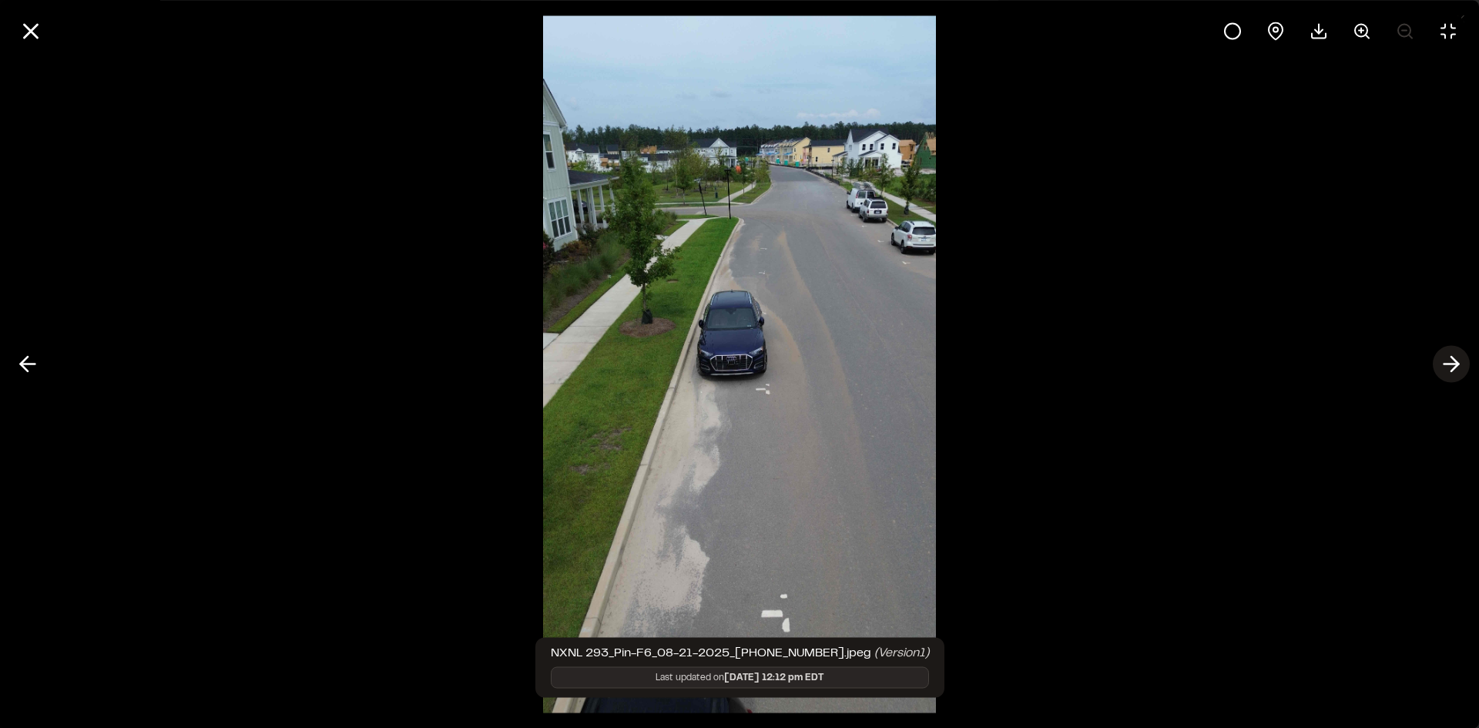
click at [1457, 364] on polyline at bounding box center [1455, 364] width 7 height 15
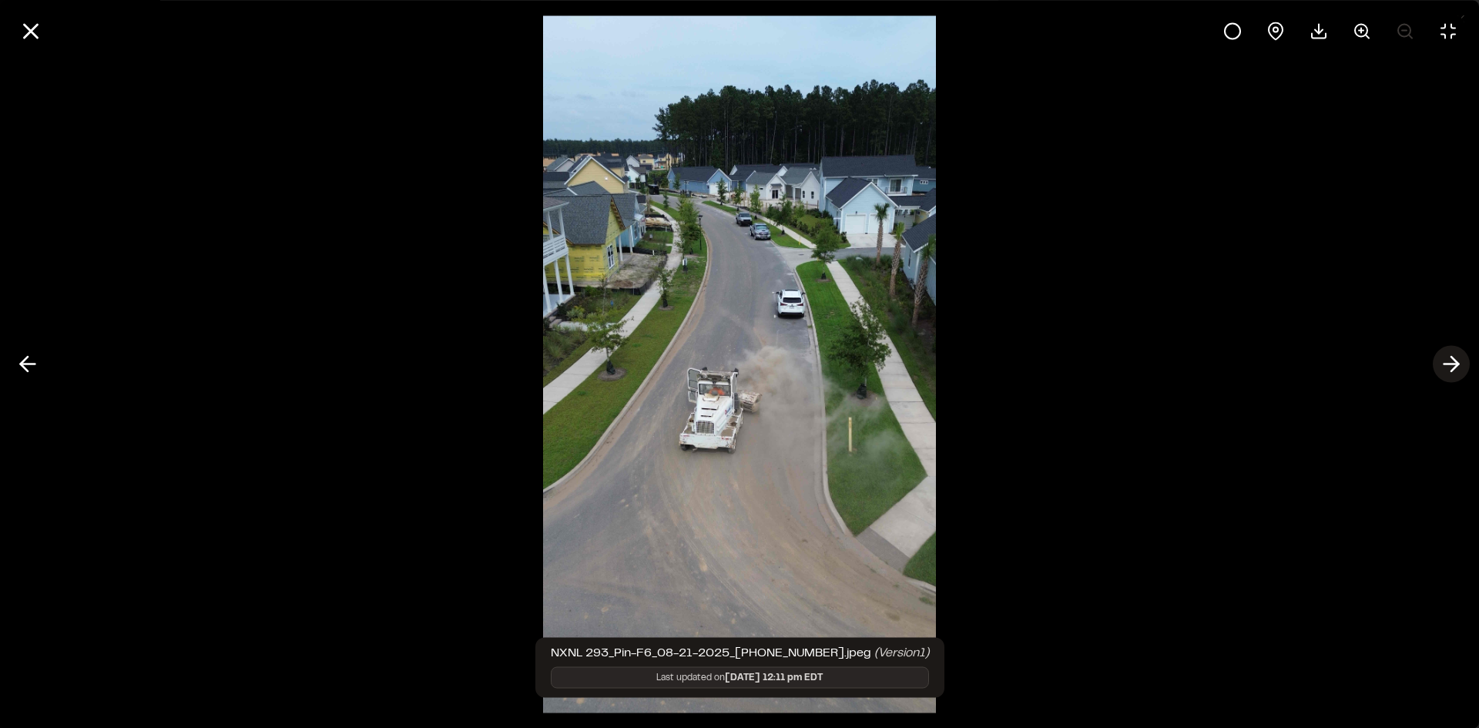
click at [1457, 364] on polyline at bounding box center [1455, 364] width 7 height 15
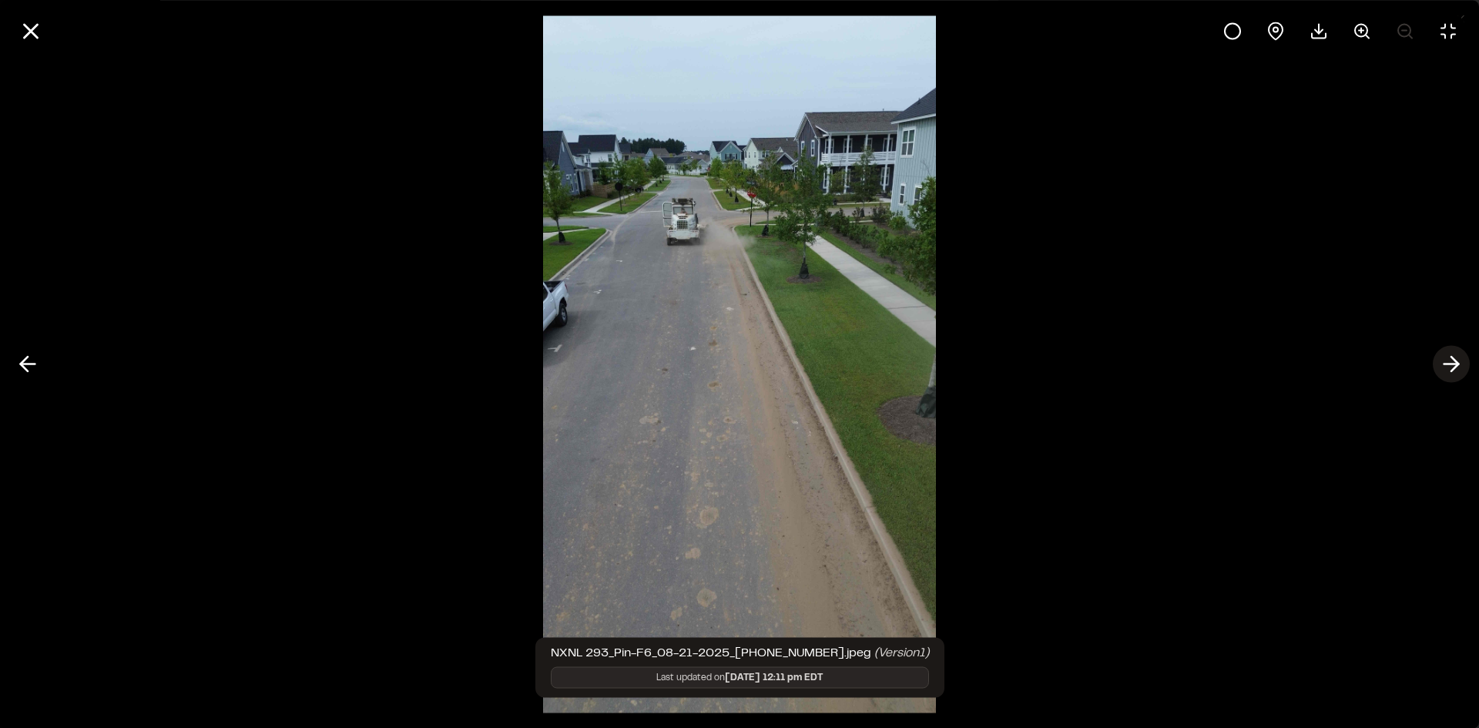
click at [1457, 364] on polyline at bounding box center [1455, 364] width 7 height 15
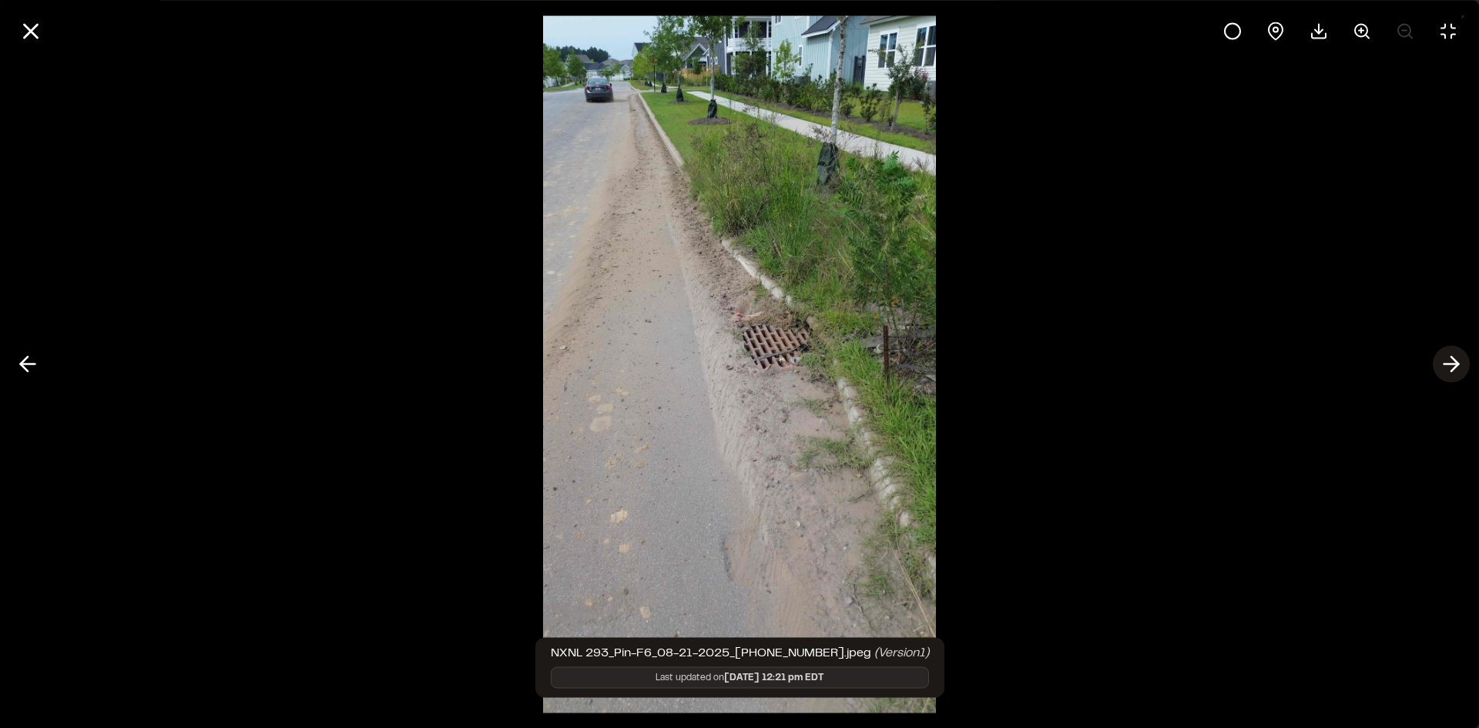
click at [1457, 364] on polyline at bounding box center [1455, 364] width 7 height 15
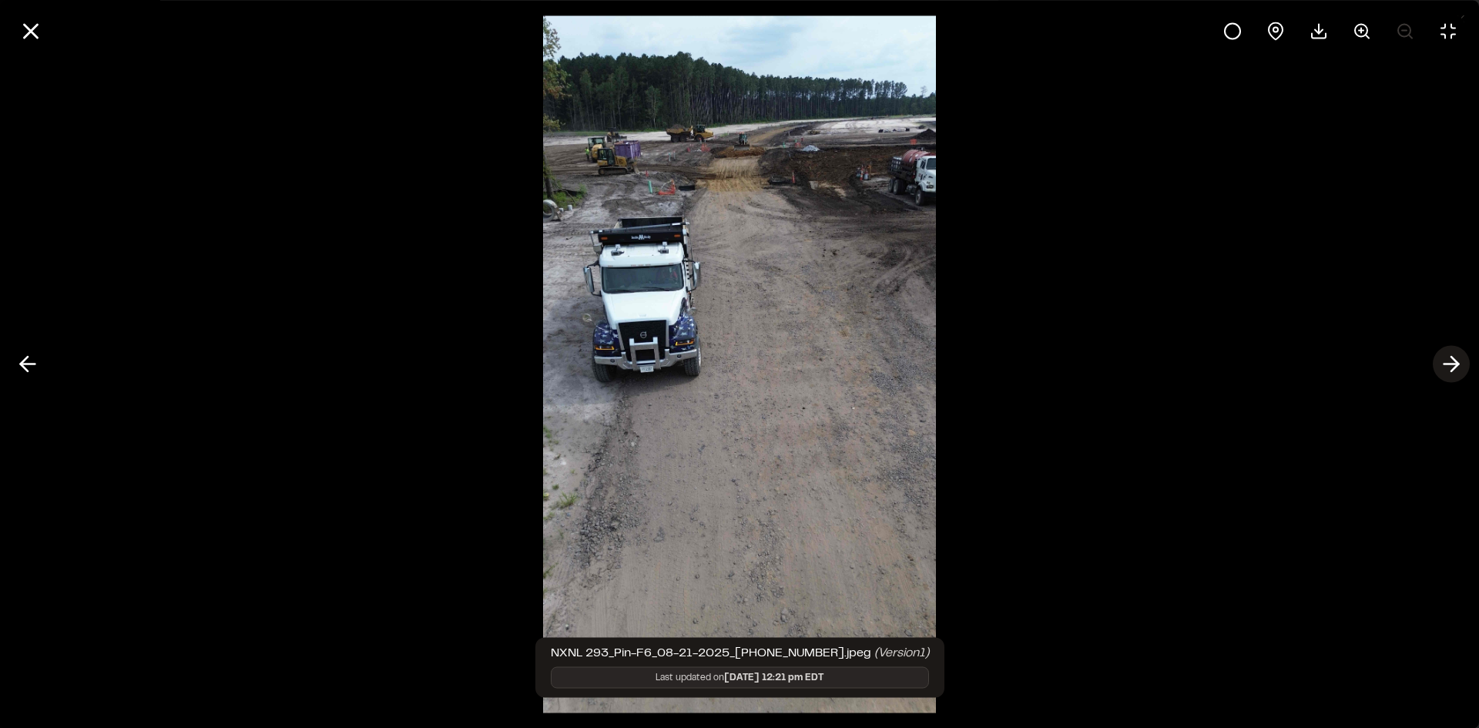
click at [1457, 364] on polyline at bounding box center [1455, 364] width 7 height 15
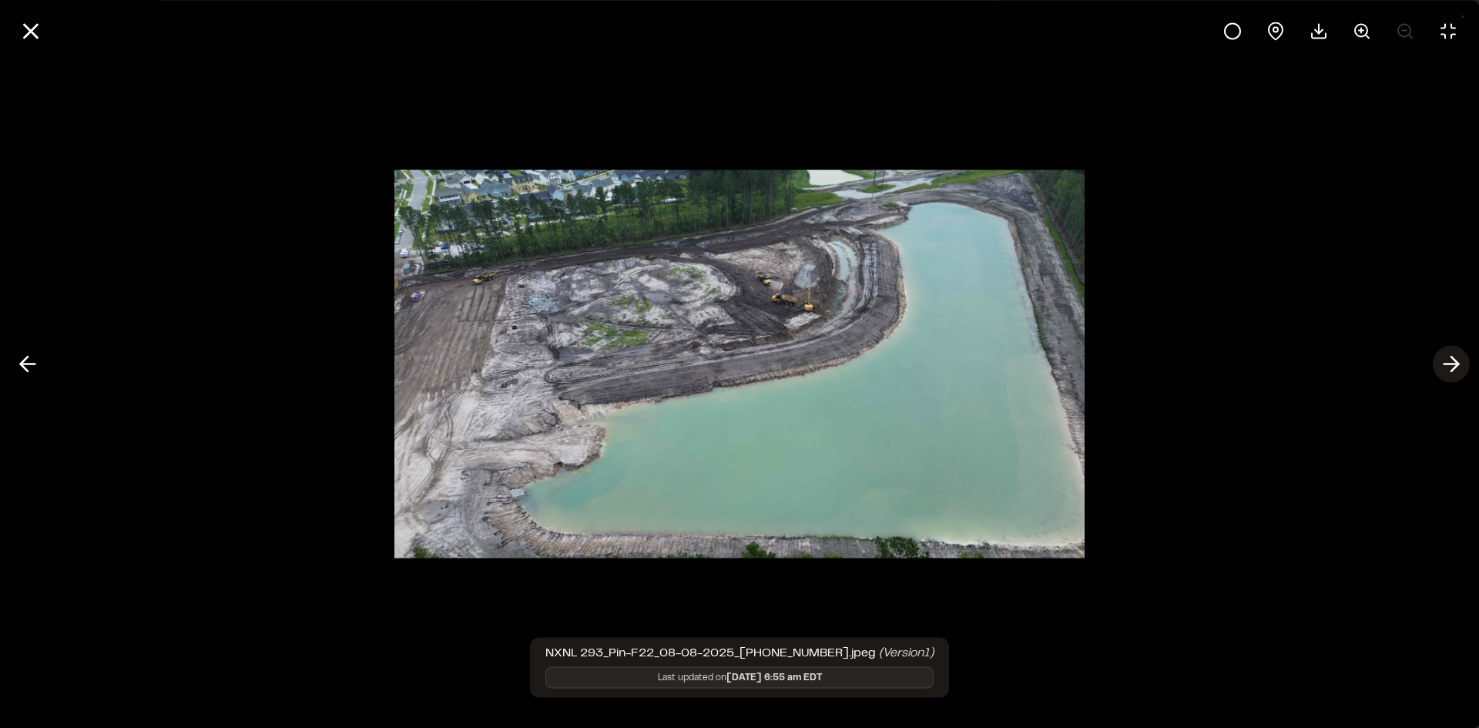
click at [1457, 364] on polyline at bounding box center [1455, 364] width 7 height 15
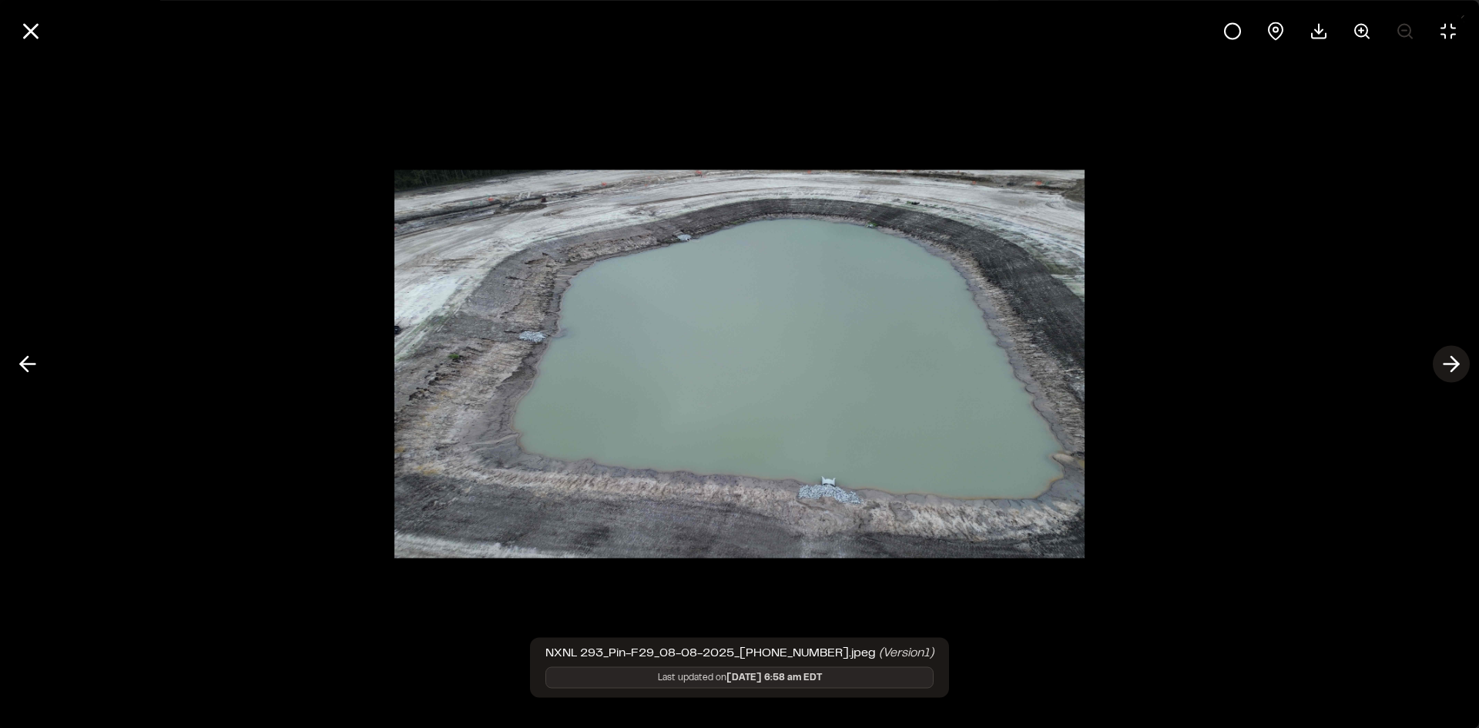
click at [1457, 364] on polyline at bounding box center [1455, 364] width 7 height 15
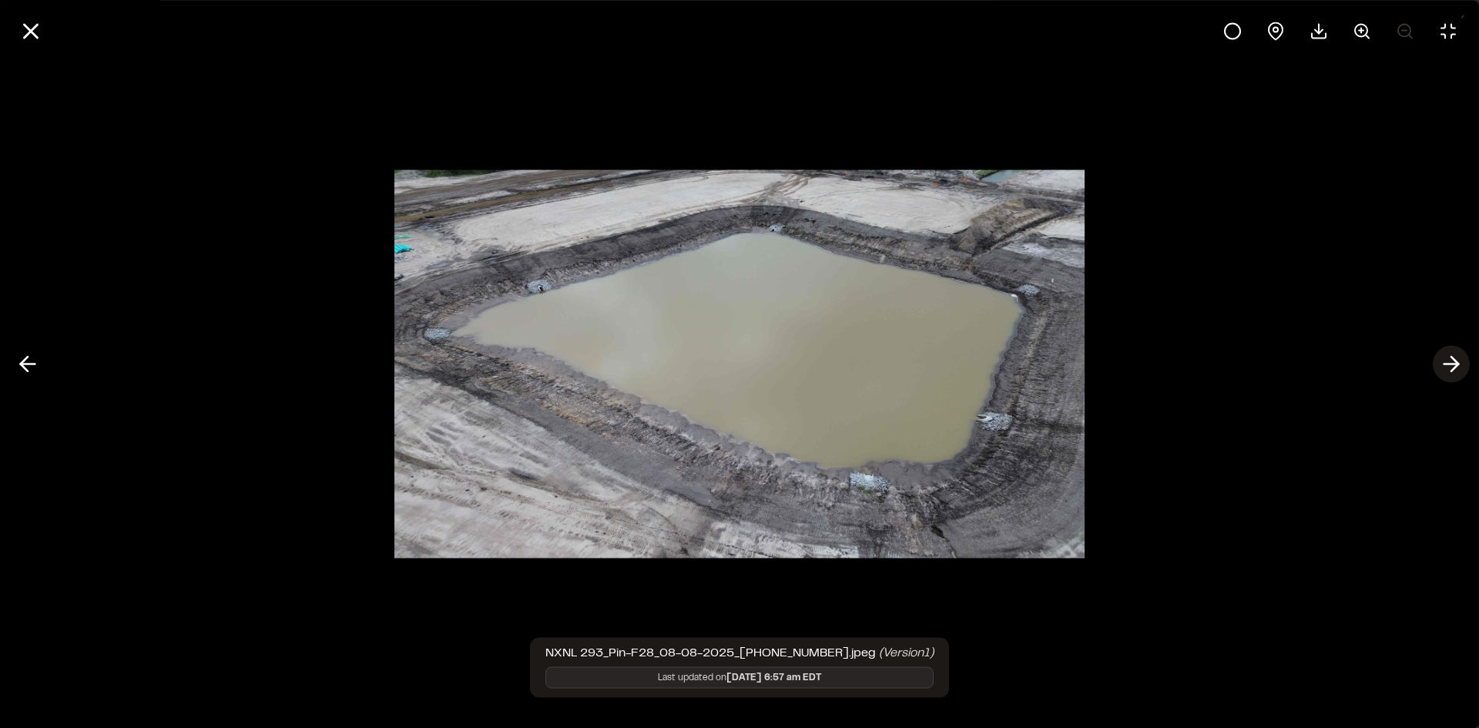
click at [1457, 364] on polyline at bounding box center [1455, 364] width 7 height 15
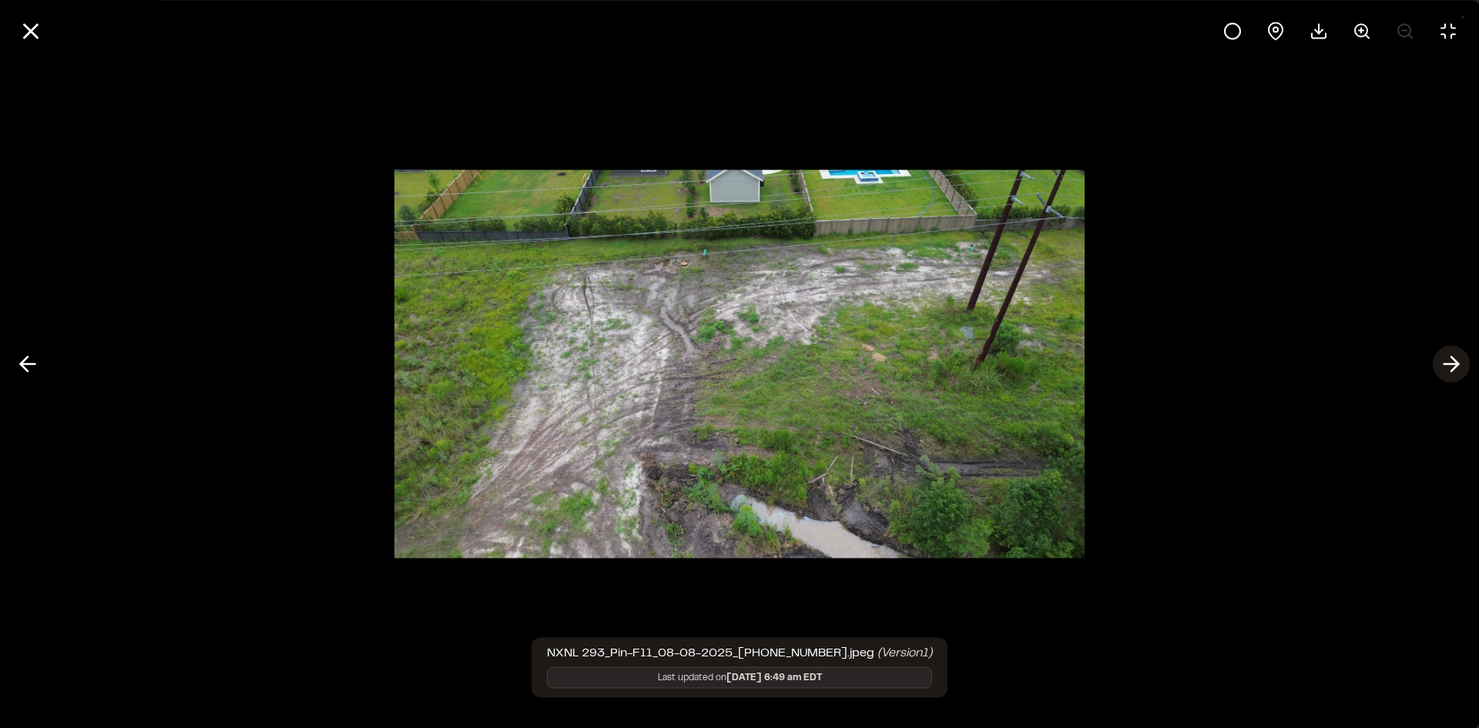
click at [1457, 364] on polyline at bounding box center [1455, 364] width 7 height 15
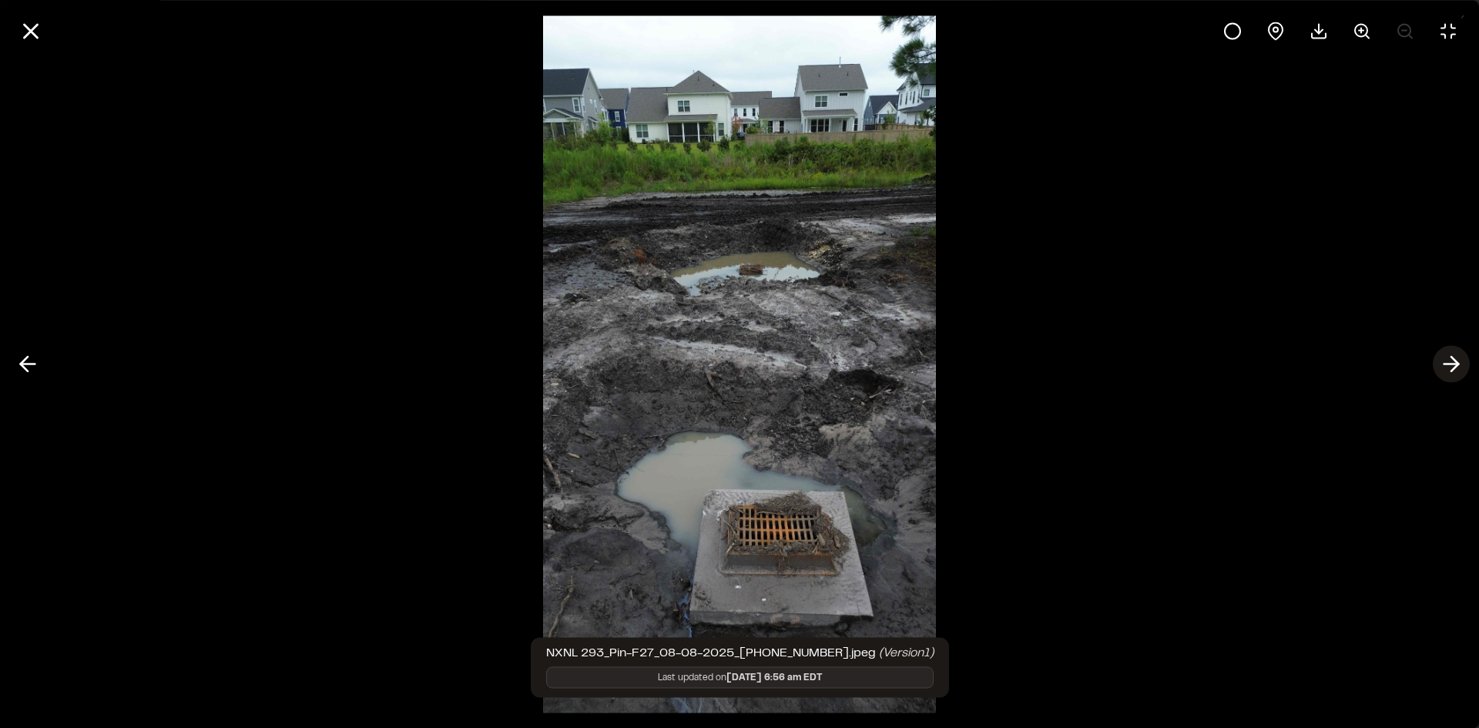
click at [1457, 364] on polyline at bounding box center [1455, 364] width 7 height 15
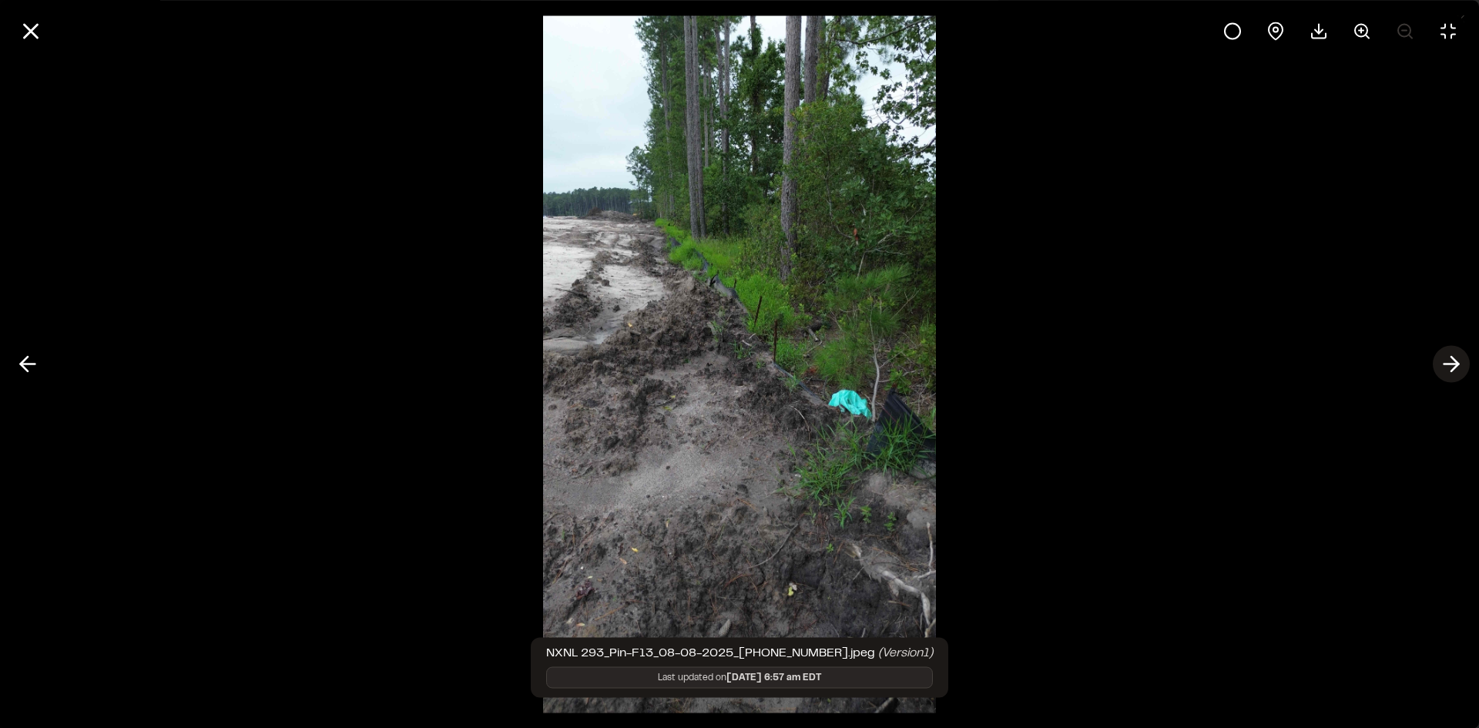
click at [1457, 364] on polyline at bounding box center [1455, 364] width 7 height 15
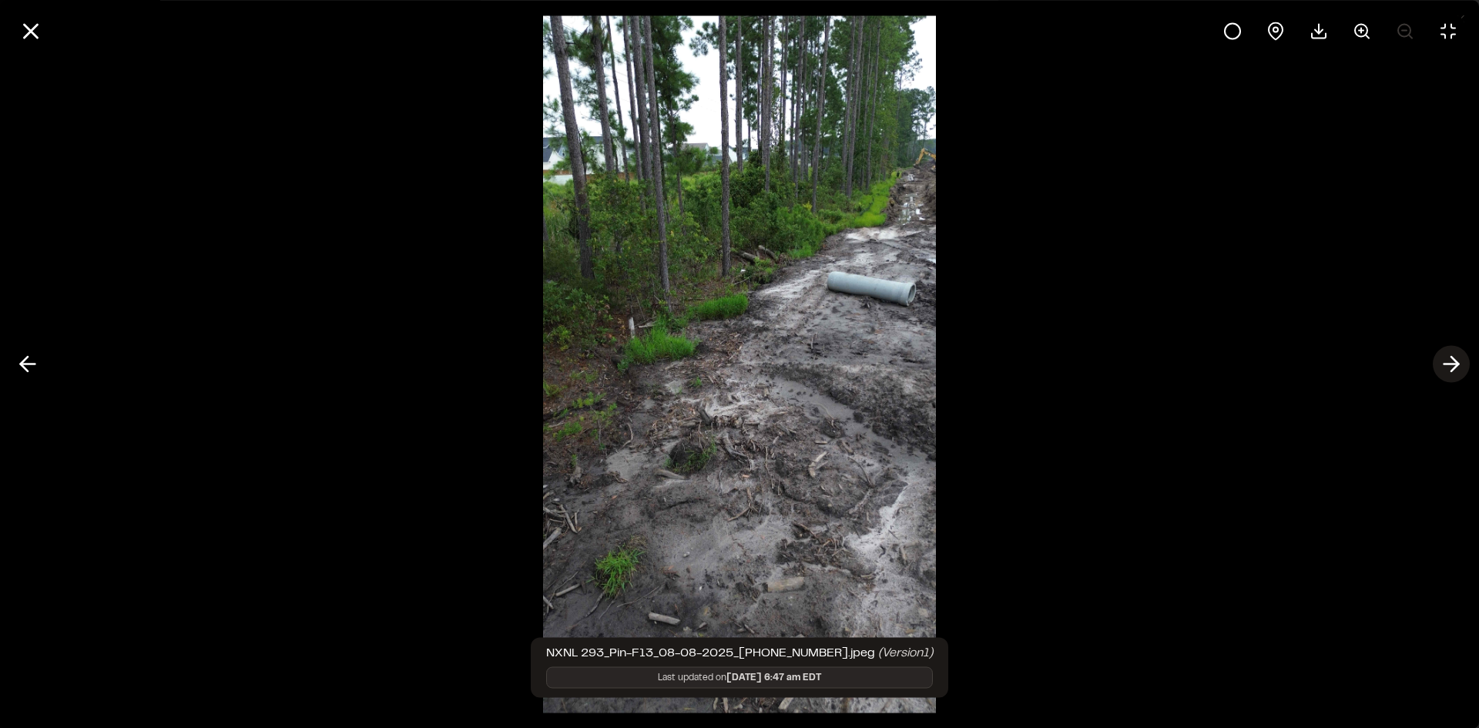
click at [1457, 364] on polyline at bounding box center [1455, 364] width 7 height 15
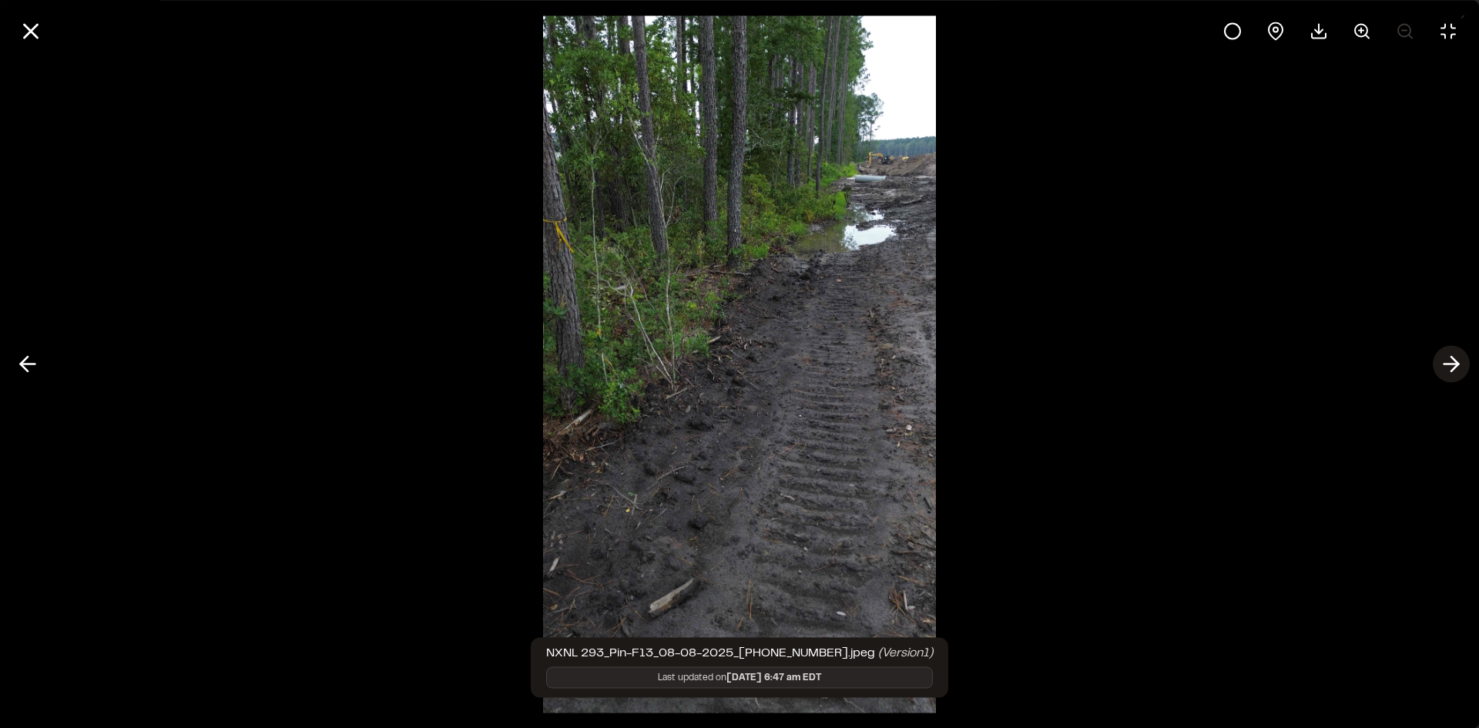
click at [1457, 364] on polyline at bounding box center [1455, 364] width 7 height 15
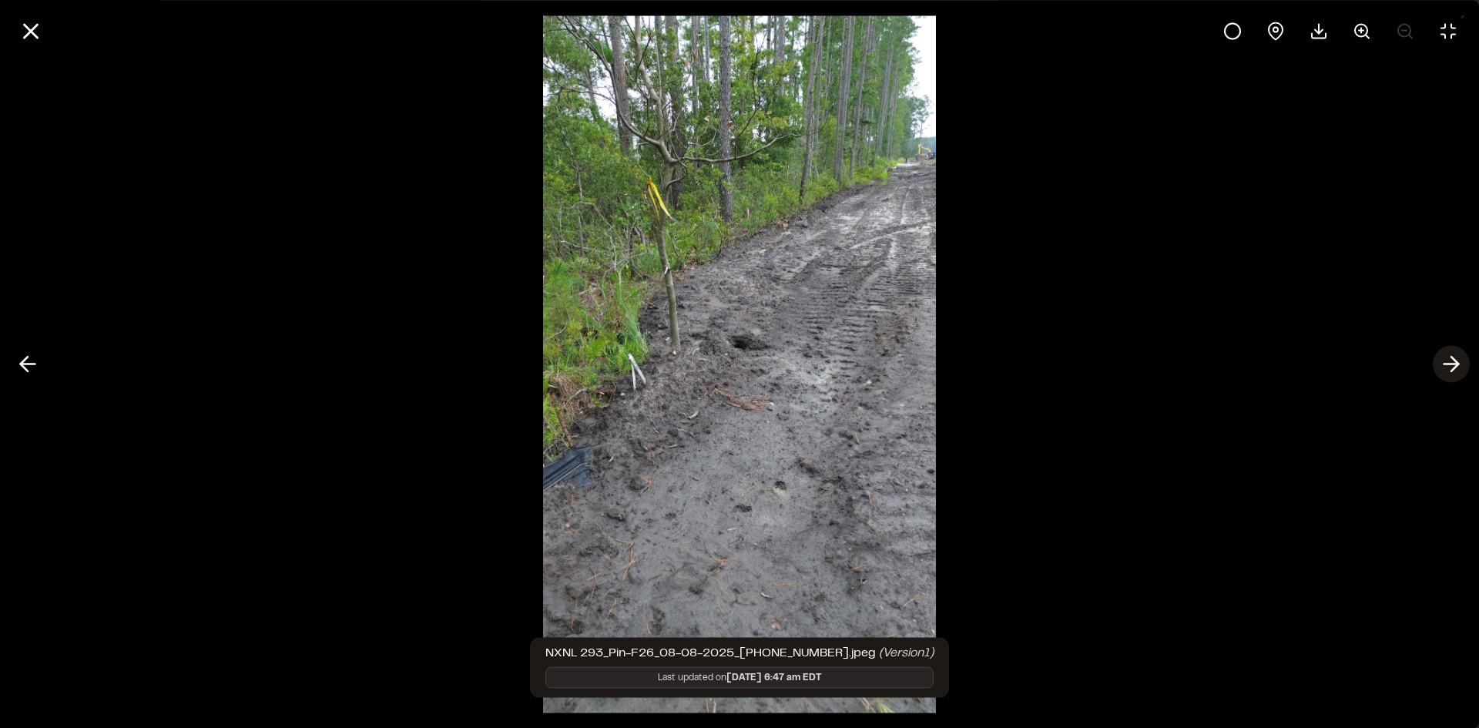
click at [1457, 364] on polyline at bounding box center [1455, 364] width 7 height 15
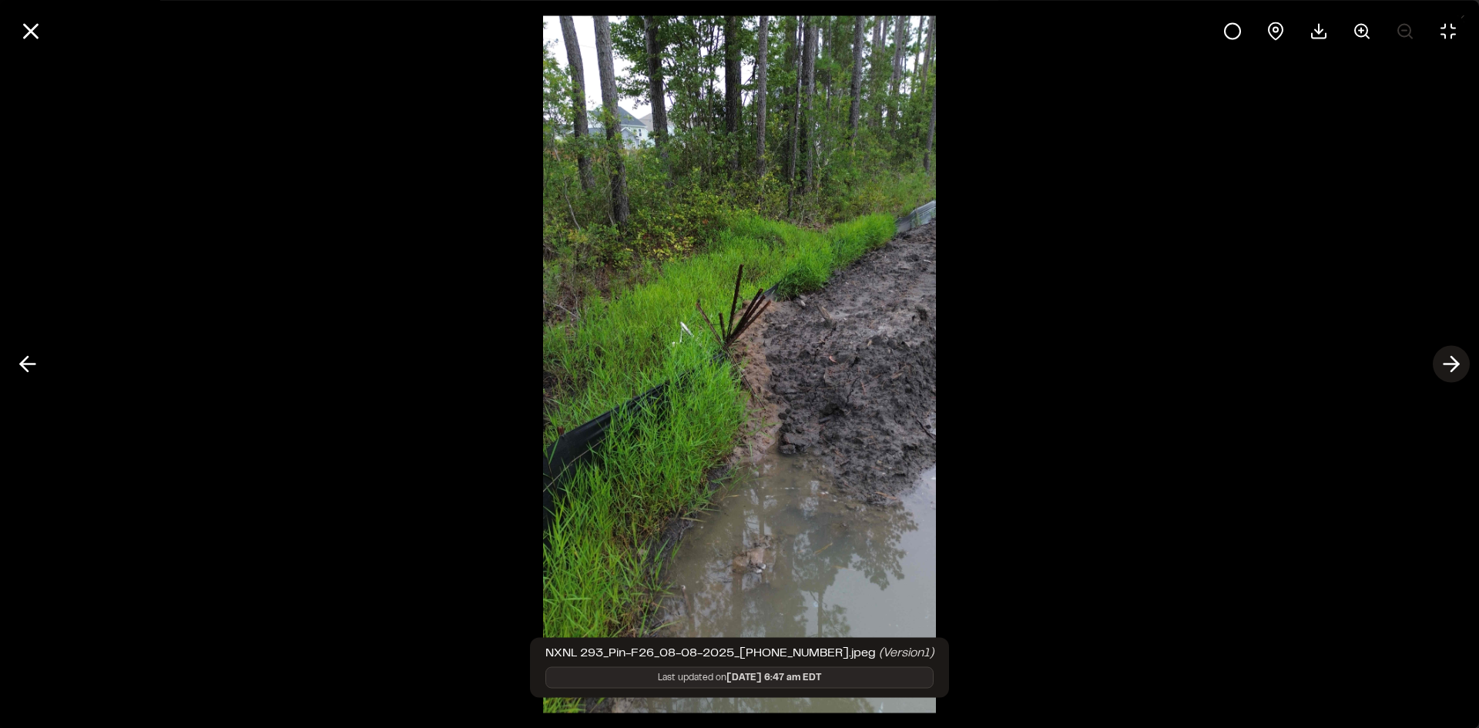
click at [1457, 364] on polyline at bounding box center [1455, 364] width 7 height 15
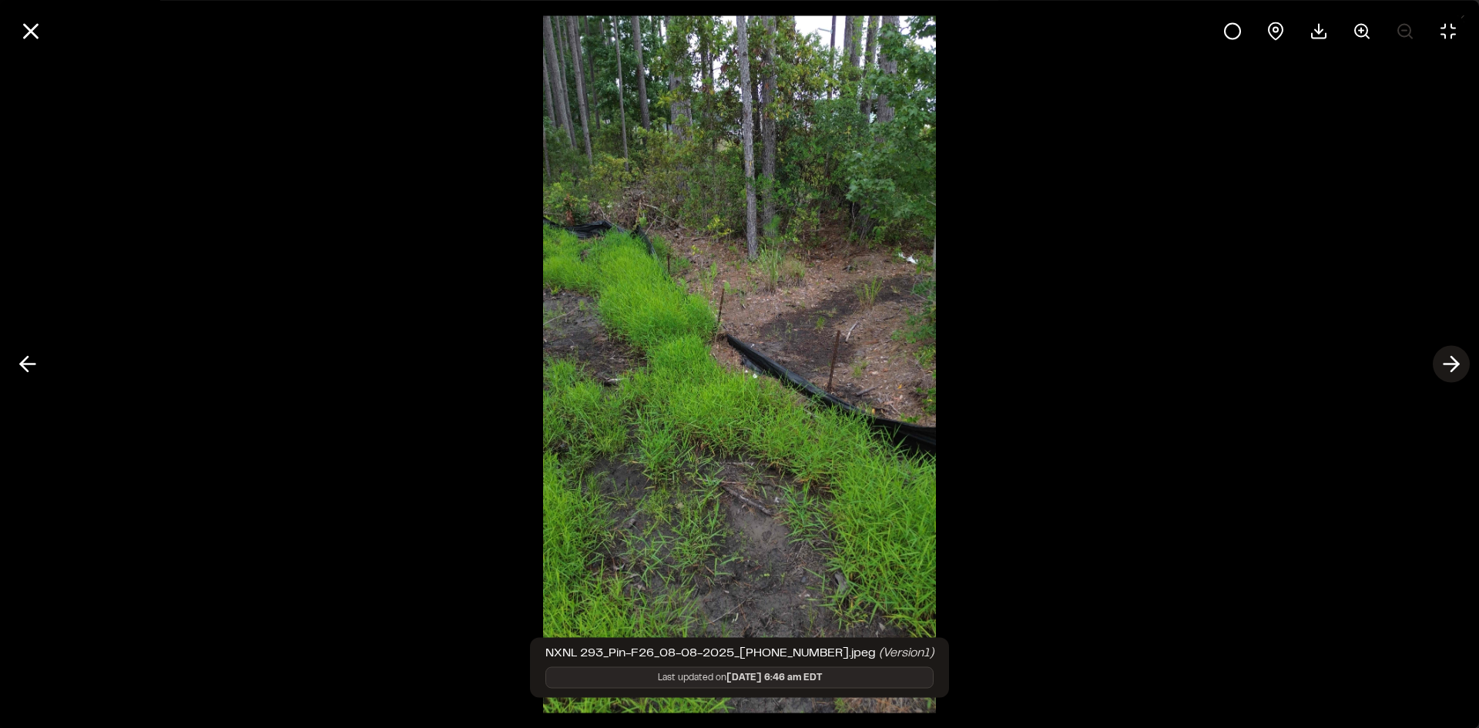
click at [1457, 364] on polyline at bounding box center [1455, 364] width 7 height 15
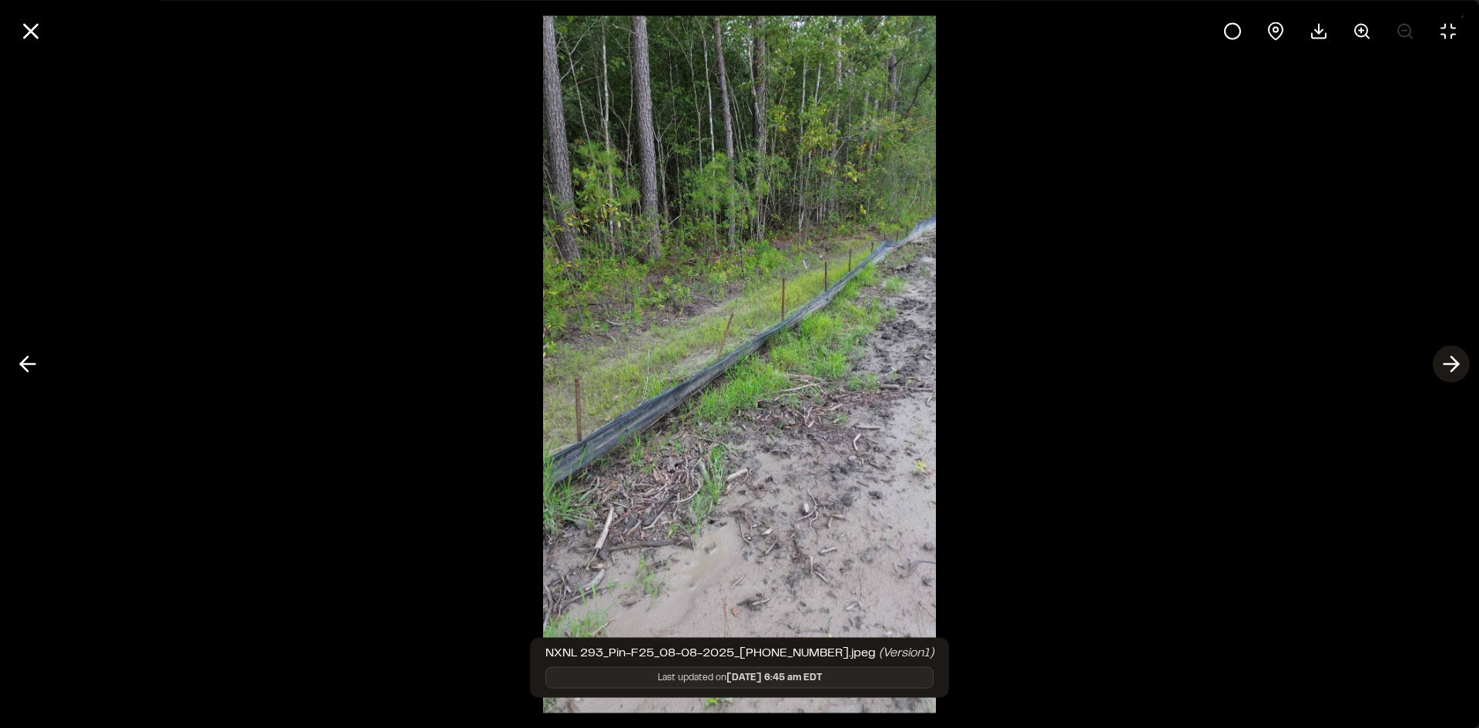
click at [1457, 364] on polyline at bounding box center [1455, 364] width 7 height 15
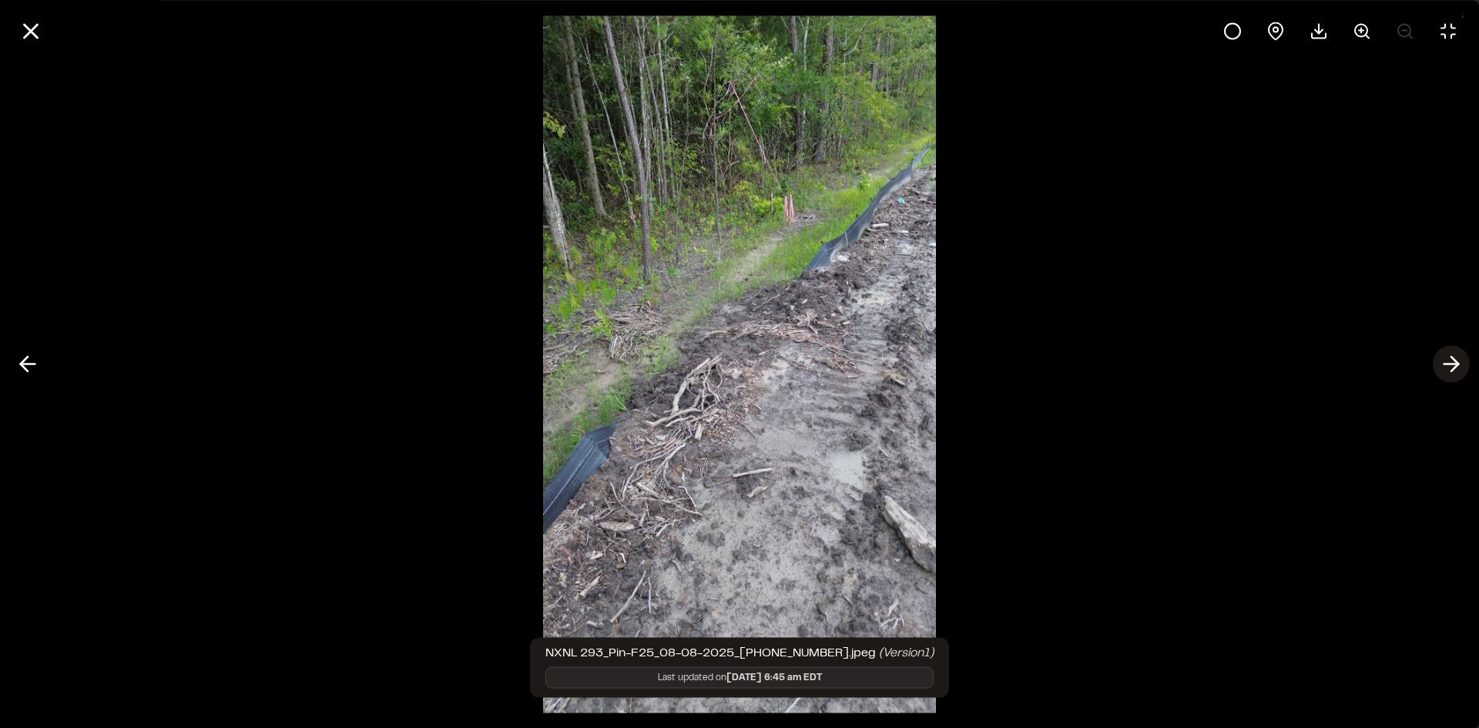
click at [1457, 364] on polyline at bounding box center [1455, 364] width 7 height 15
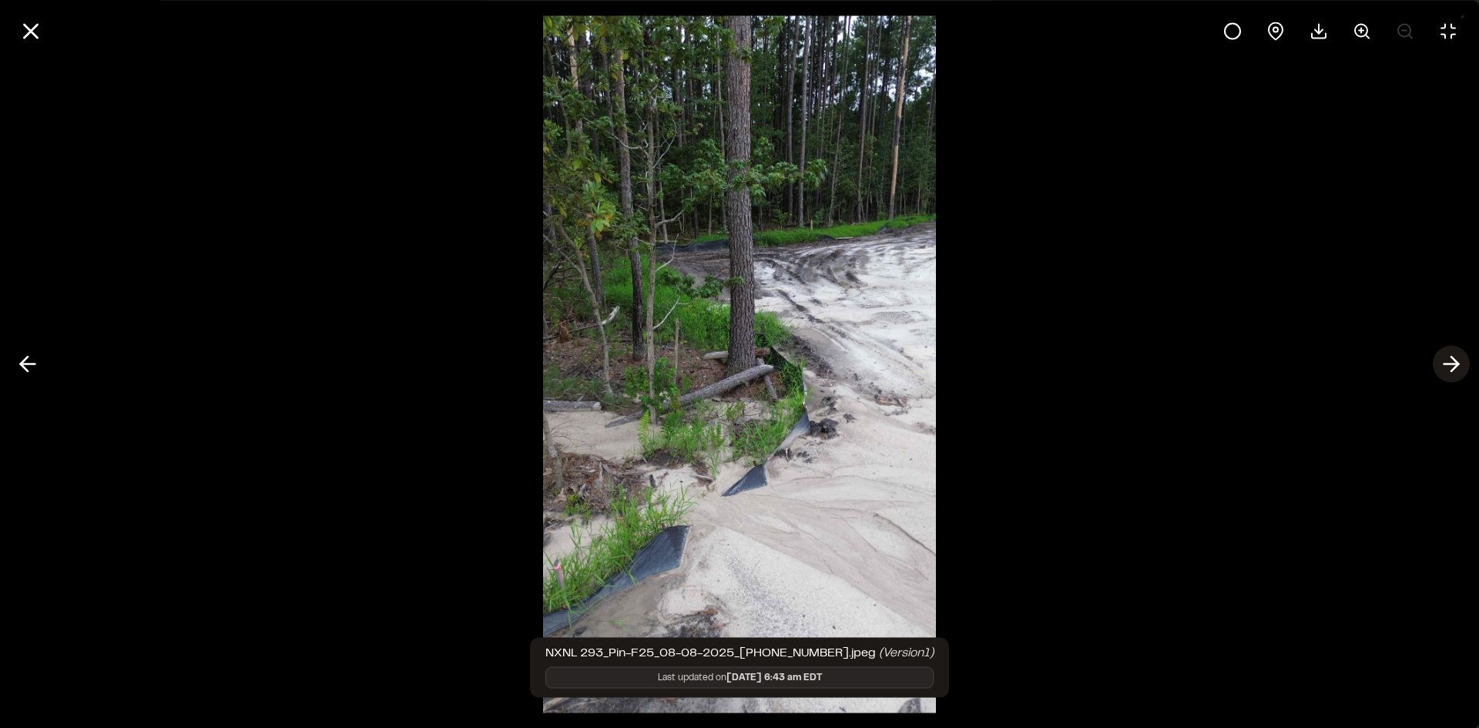
click at [1457, 364] on polyline at bounding box center [1455, 364] width 7 height 15
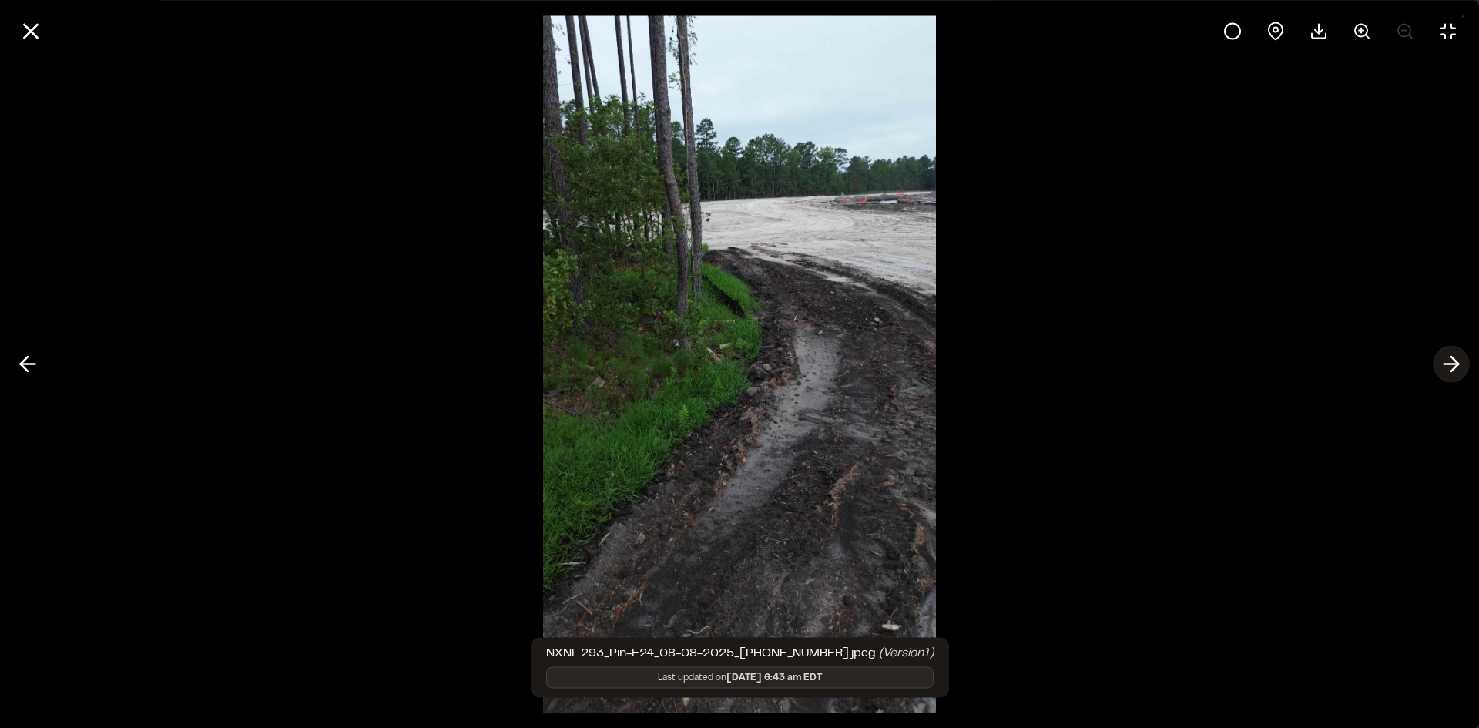
click at [1457, 364] on polyline at bounding box center [1455, 364] width 7 height 15
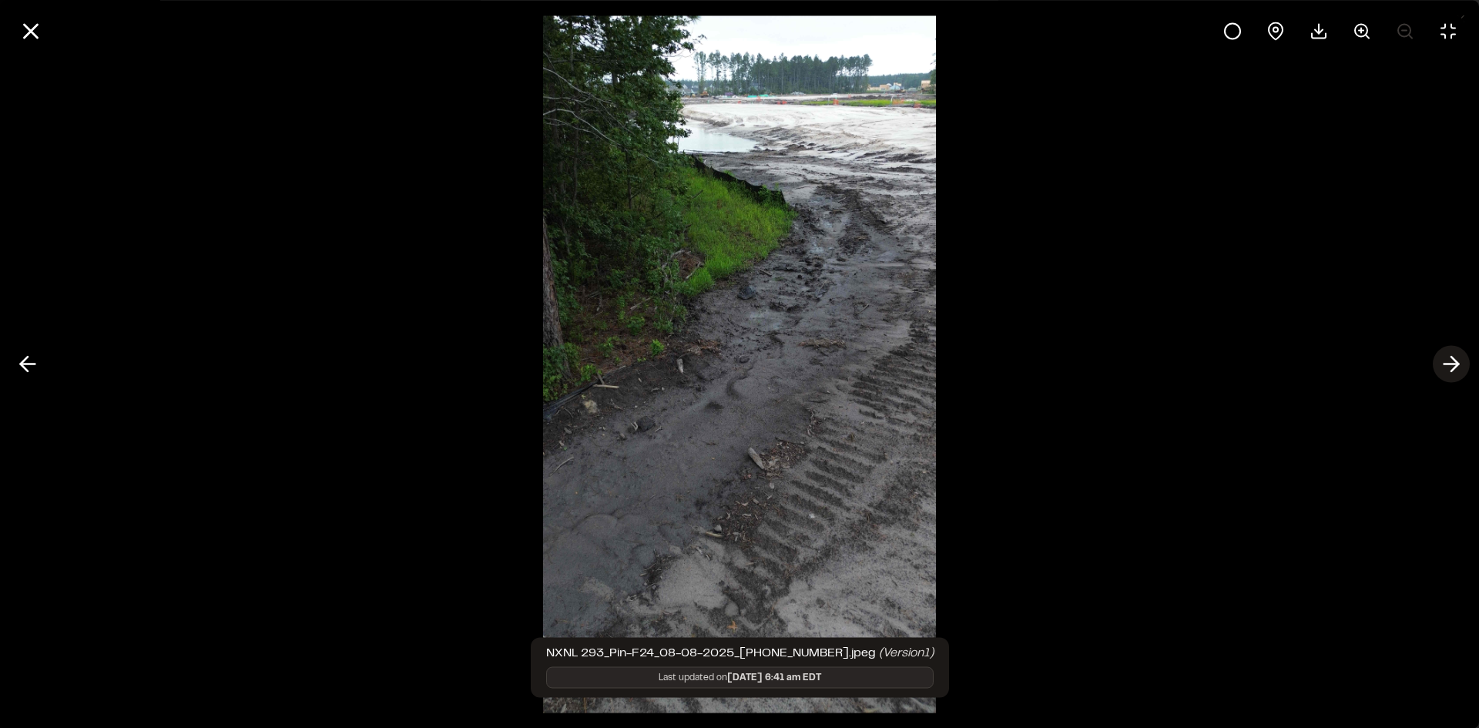
click at [1457, 364] on polyline at bounding box center [1455, 364] width 7 height 15
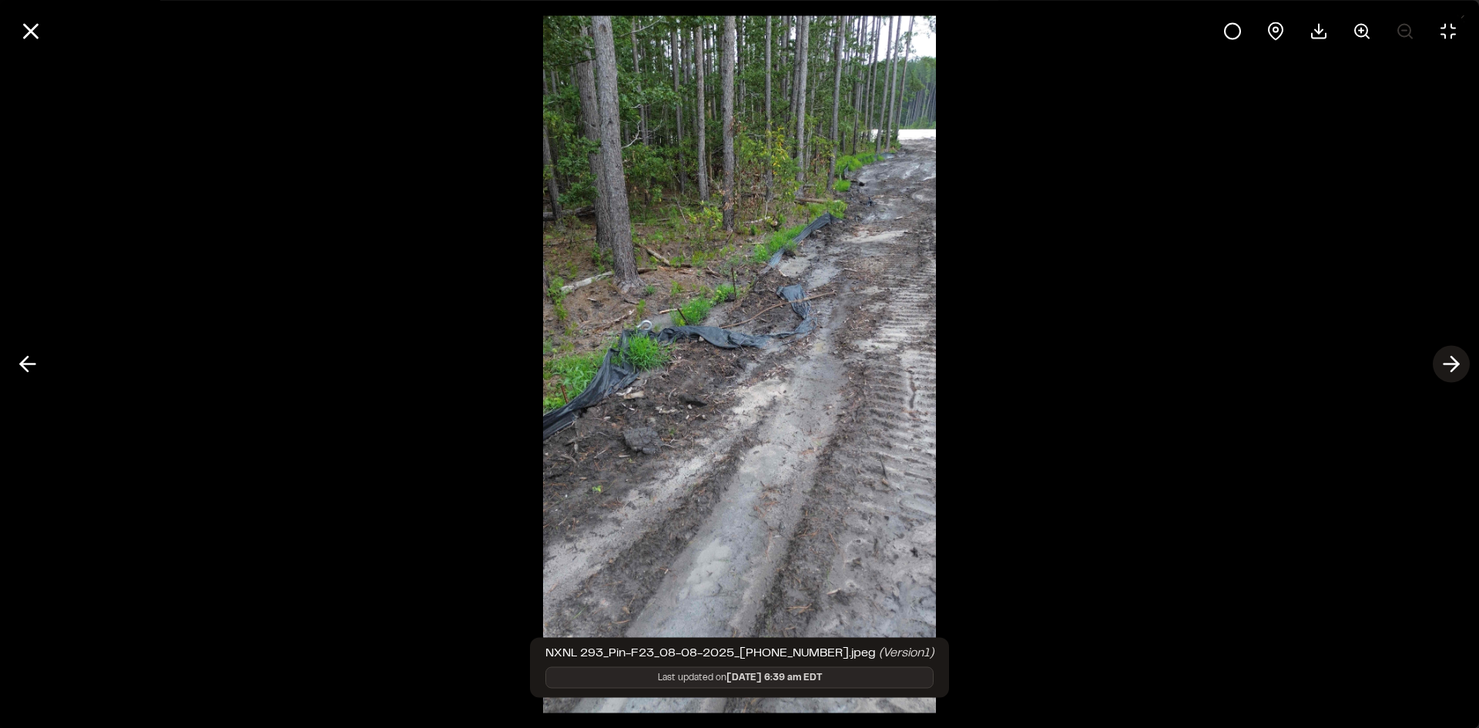
click at [1457, 364] on polyline at bounding box center [1455, 364] width 7 height 15
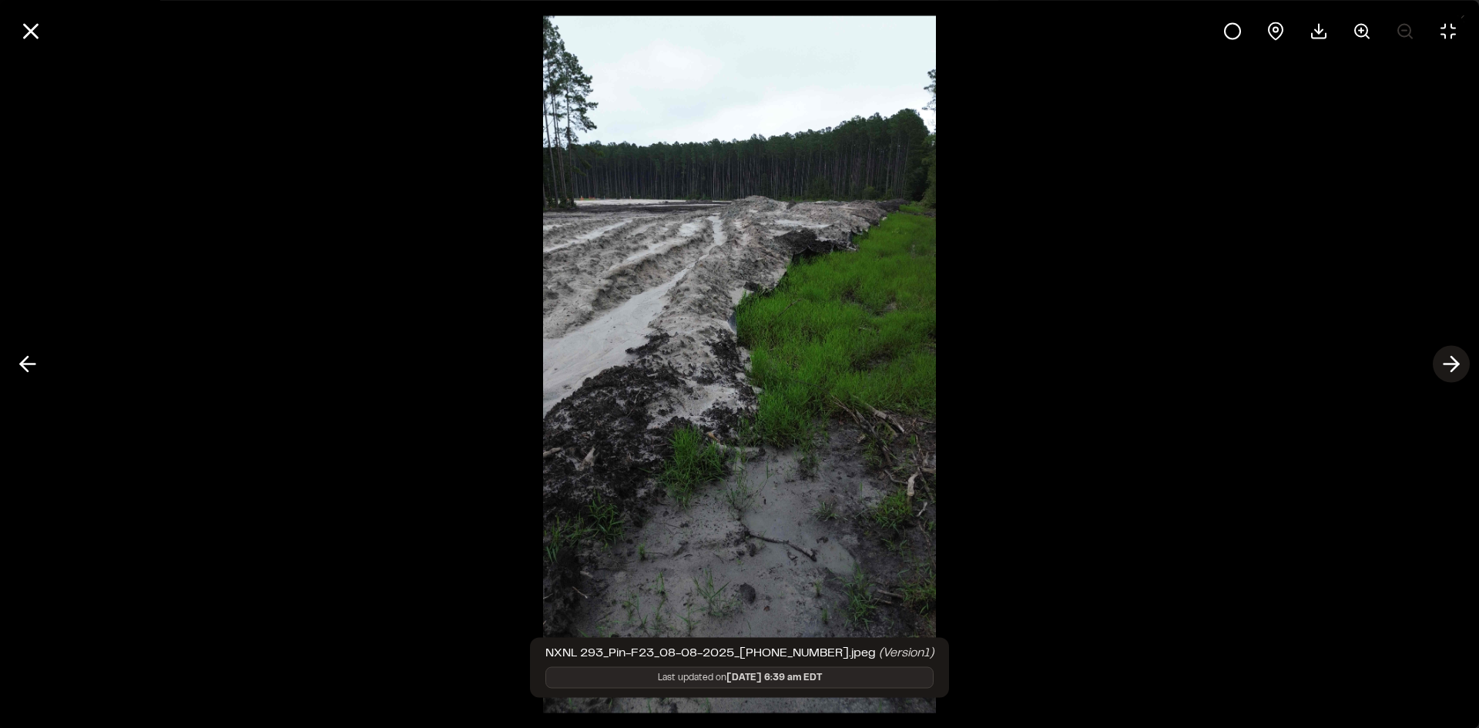
click at [1457, 364] on polyline at bounding box center [1455, 364] width 7 height 15
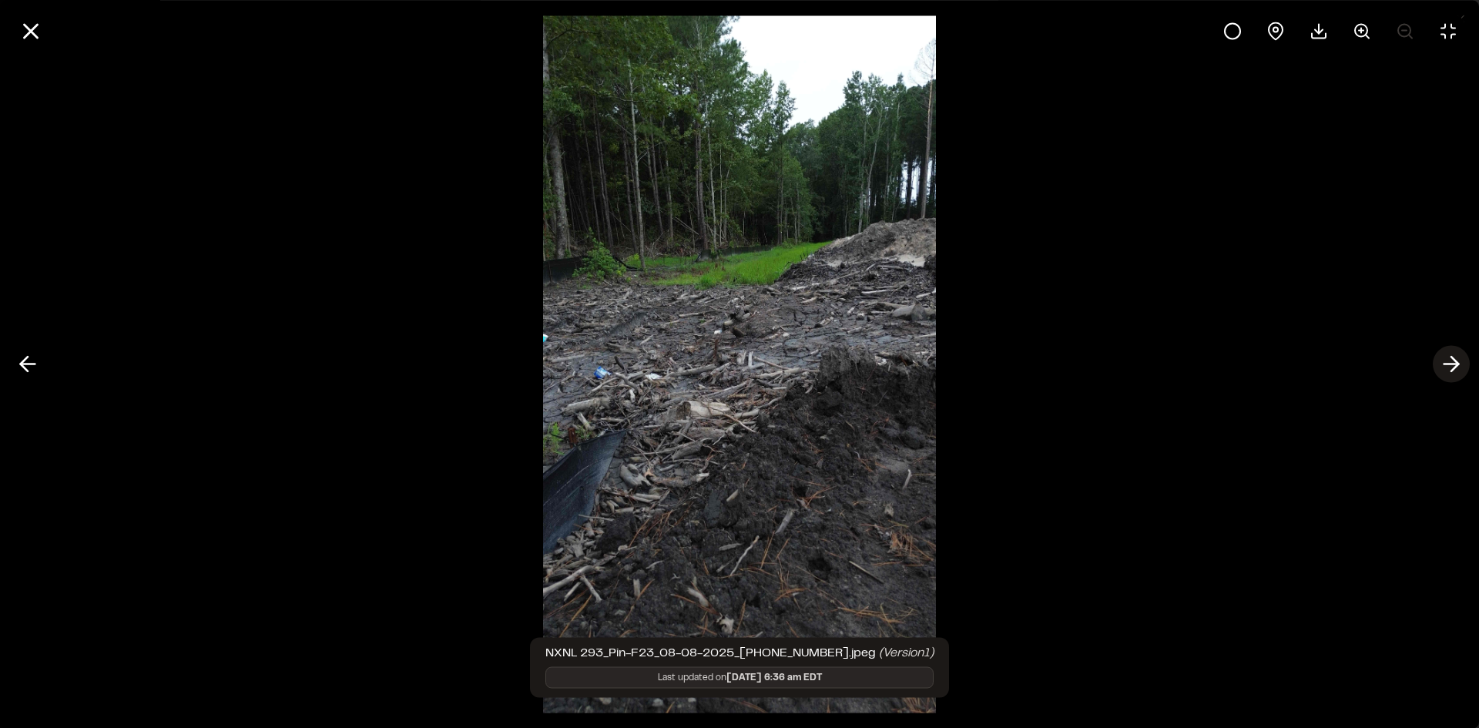
click at [1457, 364] on polyline at bounding box center [1455, 364] width 7 height 15
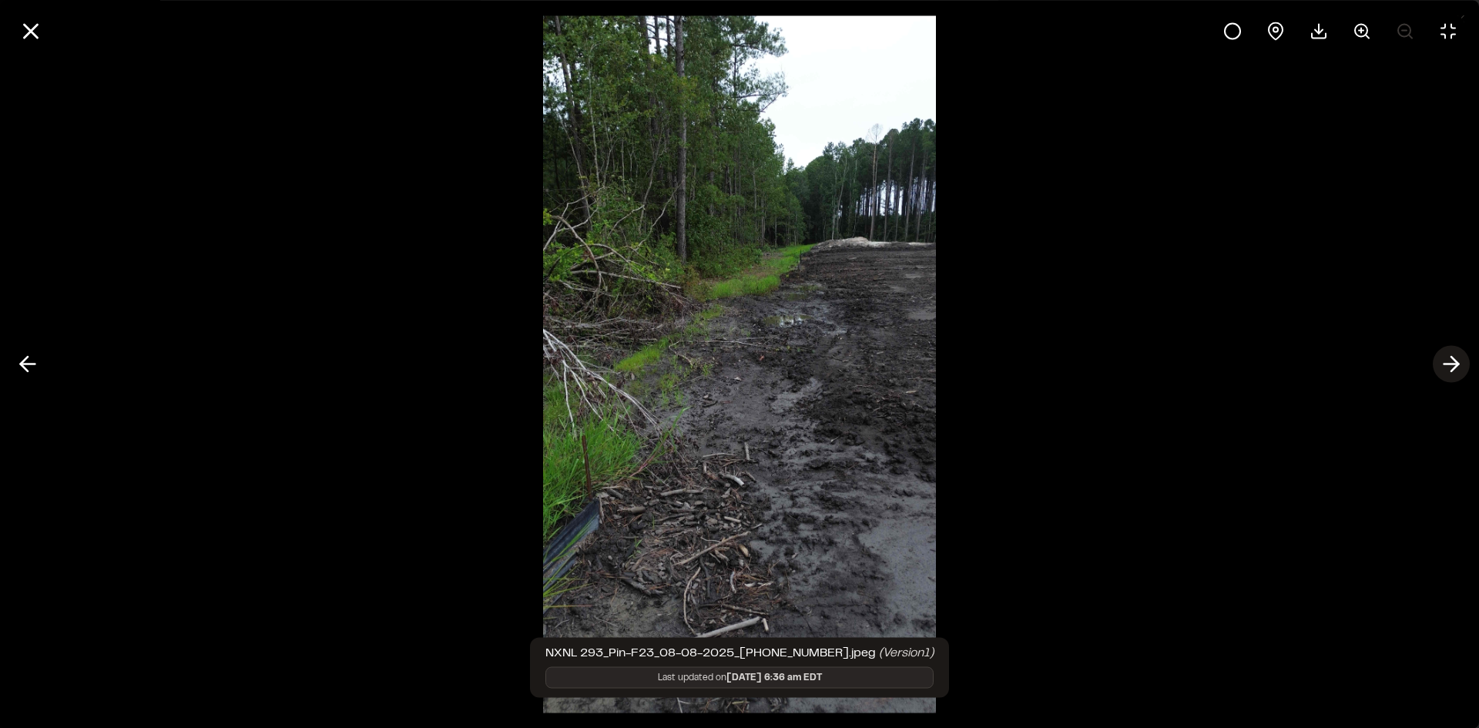
click at [1457, 364] on polyline at bounding box center [1455, 364] width 7 height 15
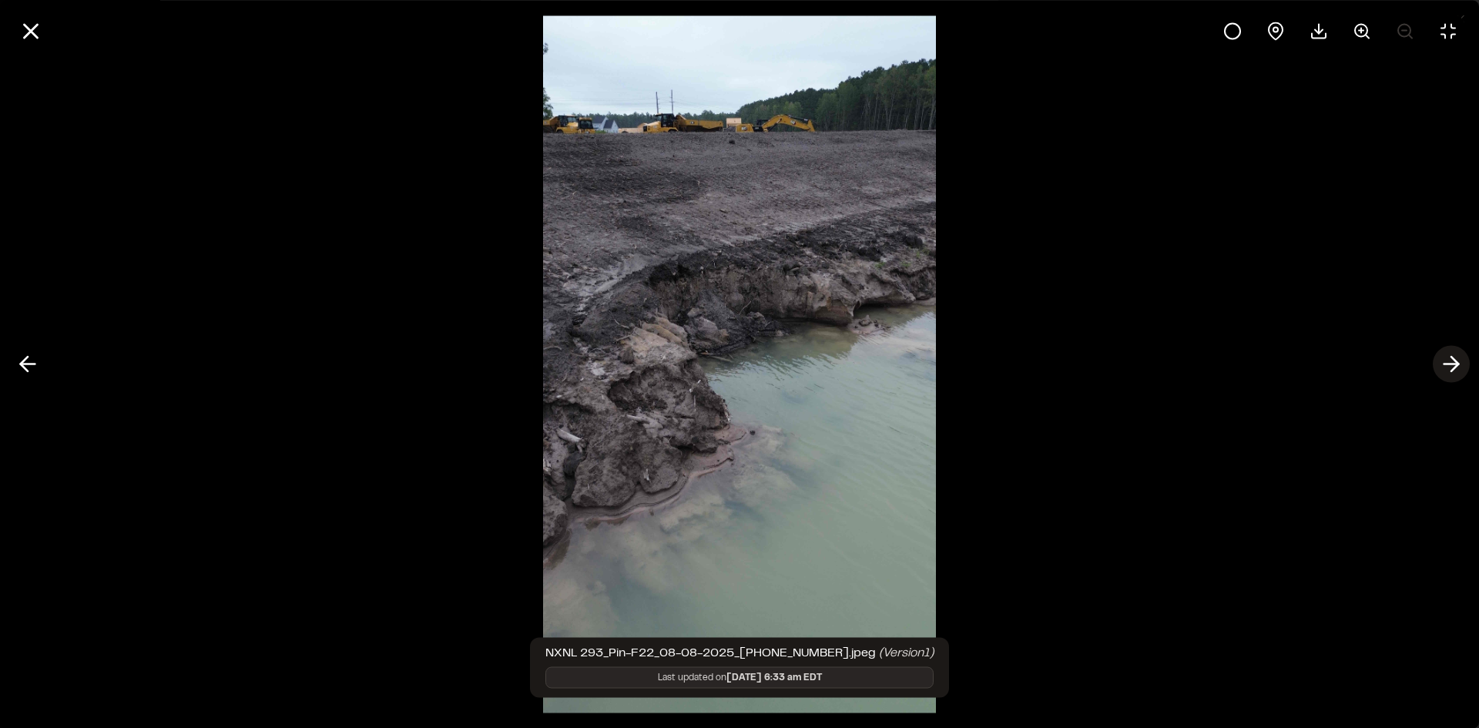
click at [1457, 364] on polyline at bounding box center [1455, 364] width 7 height 15
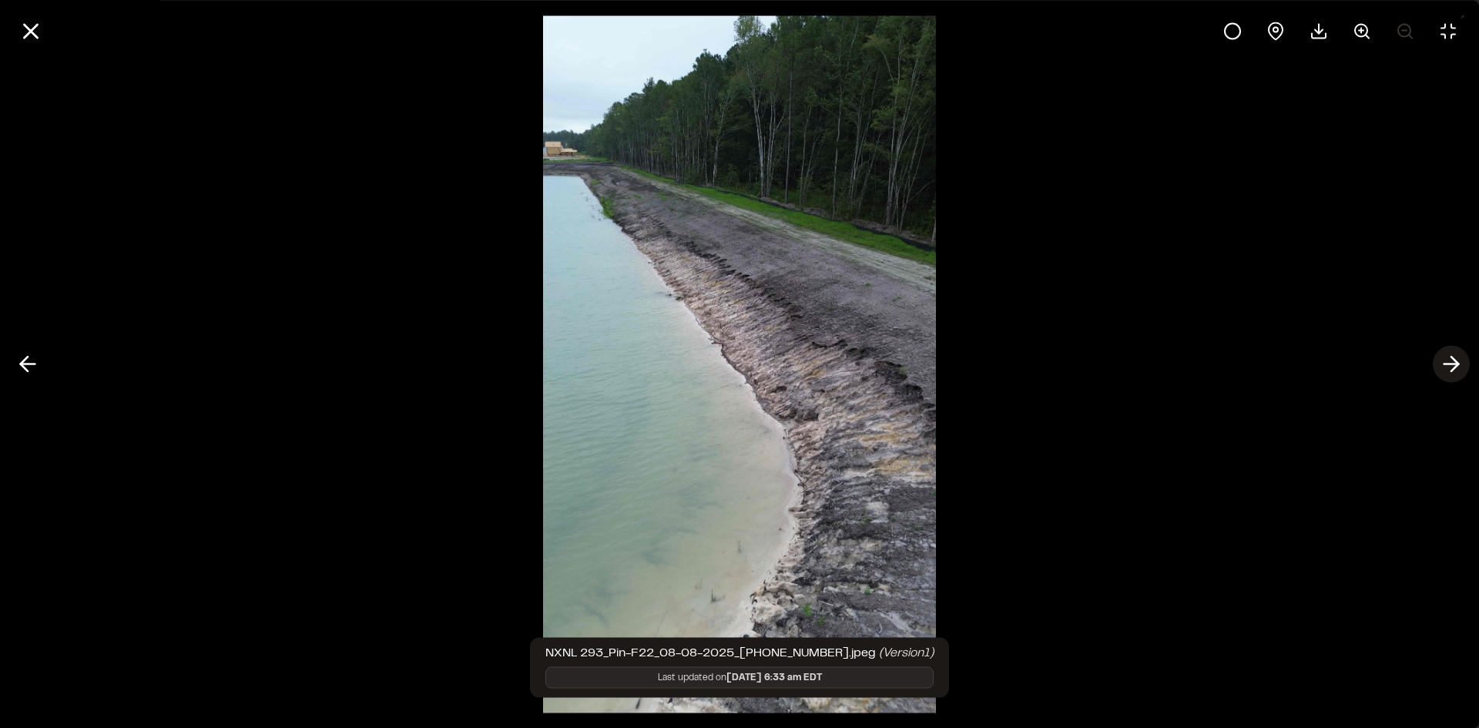
click at [1457, 364] on polyline at bounding box center [1455, 364] width 7 height 15
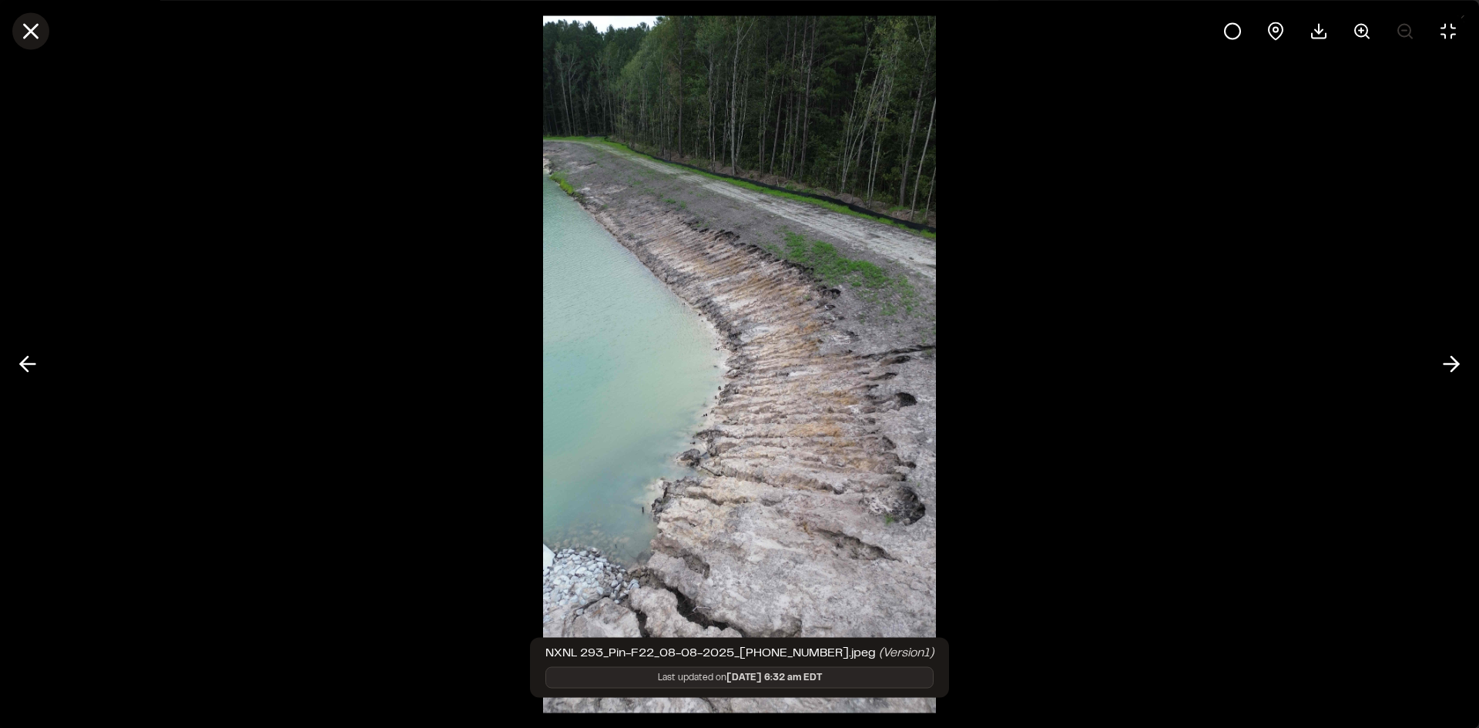
click at [25, 18] on icon at bounding box center [31, 31] width 26 height 26
